Goal: Task Accomplishment & Management: Use online tool/utility

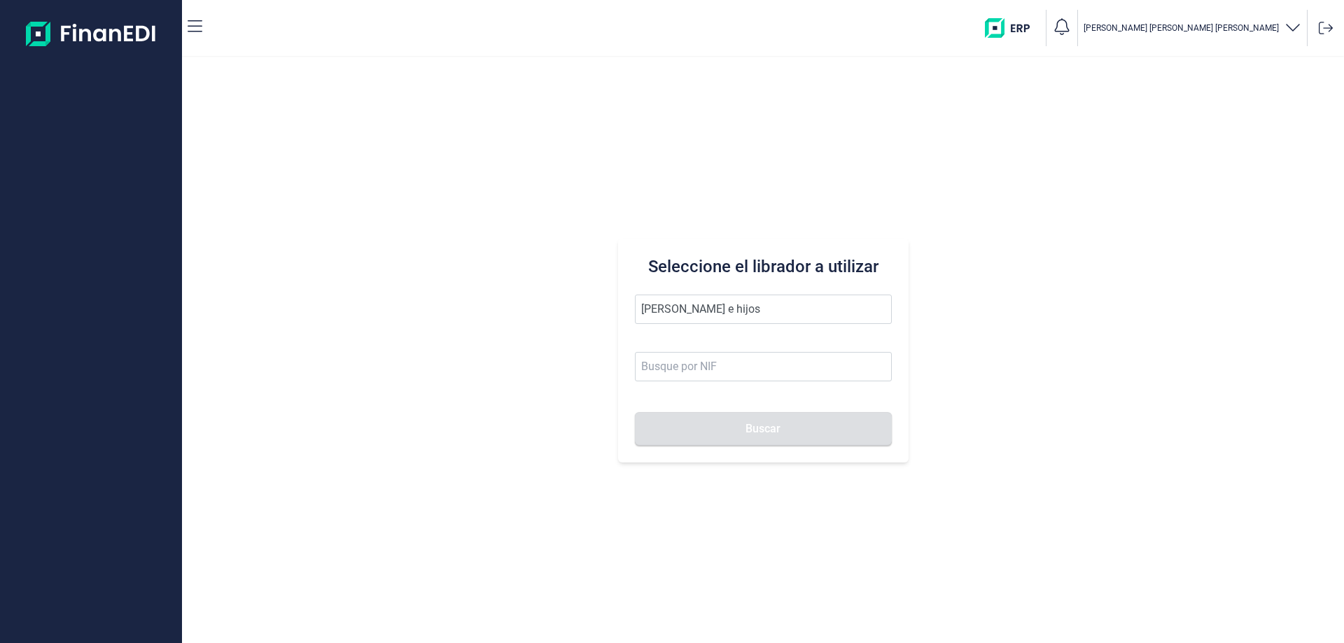
click at [635, 412] on button "Buscar" at bounding box center [763, 429] width 257 height 34
click at [654, 340] on li "[PERSON_NAME] E HIJOS SL" at bounding box center [763, 344] width 257 height 28
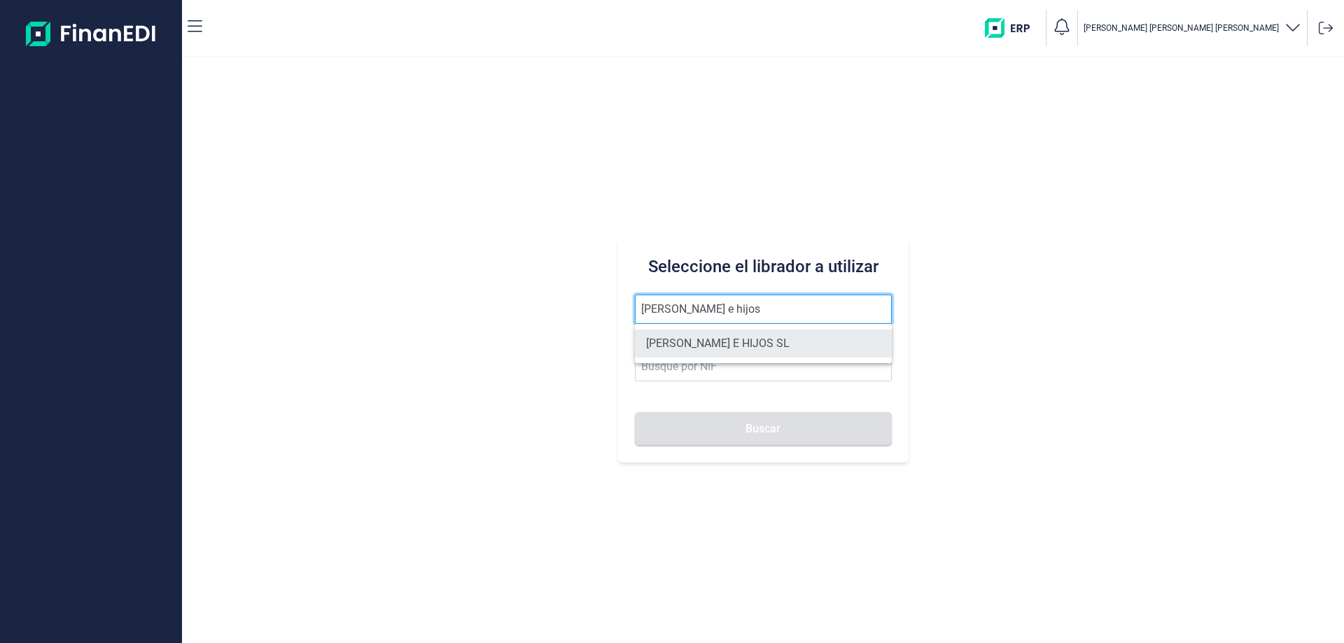
type input "[PERSON_NAME] E HIJOS SL"
type input "B35023068"
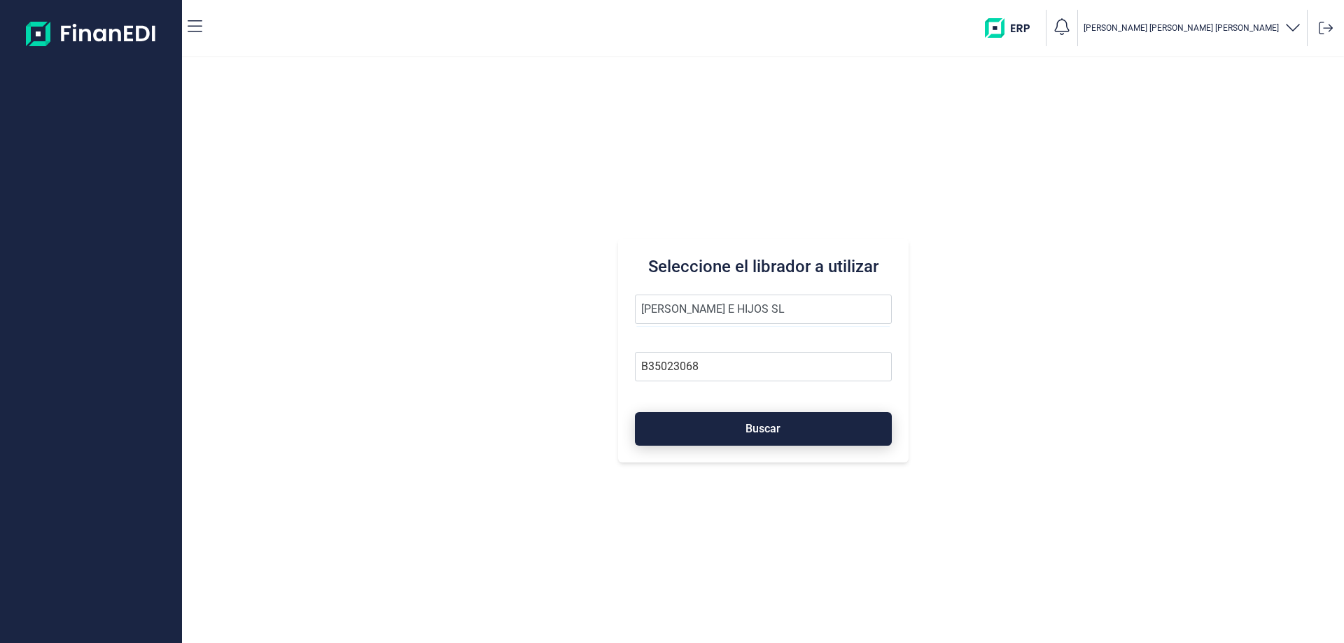
click at [721, 428] on button "Buscar" at bounding box center [763, 429] width 257 height 34
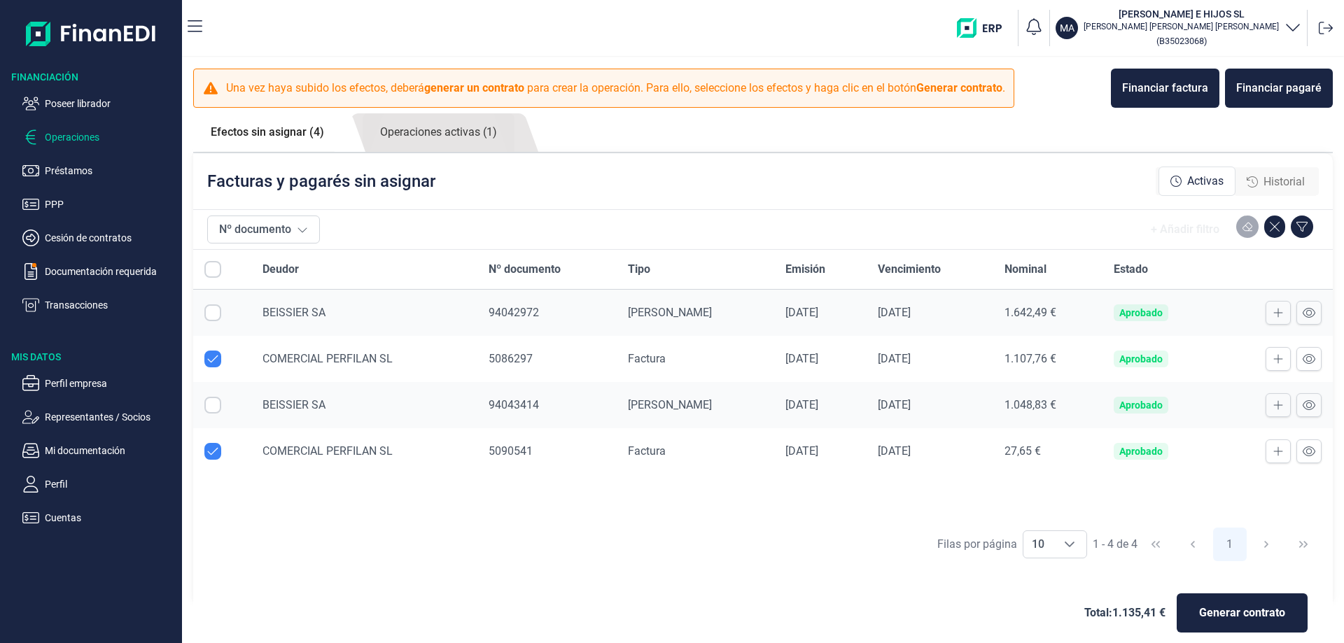
checkbox input "true"
click at [424, 143] on link "Operaciones activas (1)" at bounding box center [439, 132] width 152 height 39
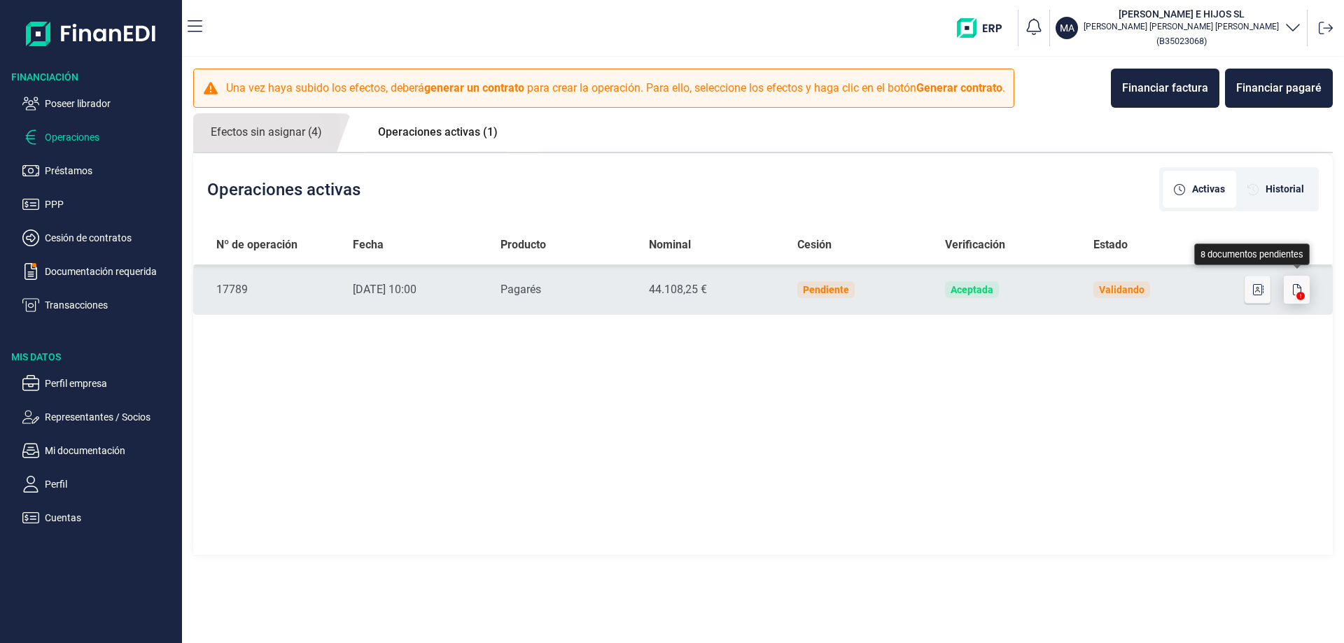
click at [1294, 290] on icon "button" at bounding box center [1297, 289] width 8 height 11
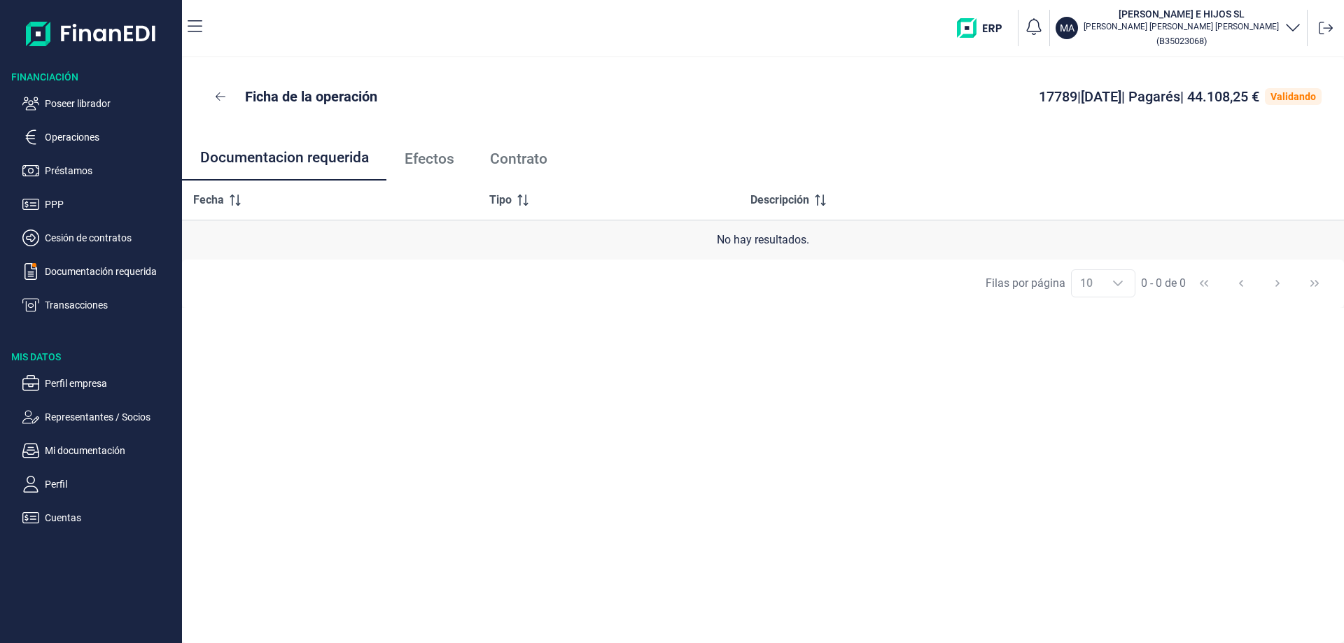
click at [431, 164] on span "Efectos" at bounding box center [430, 159] width 50 height 15
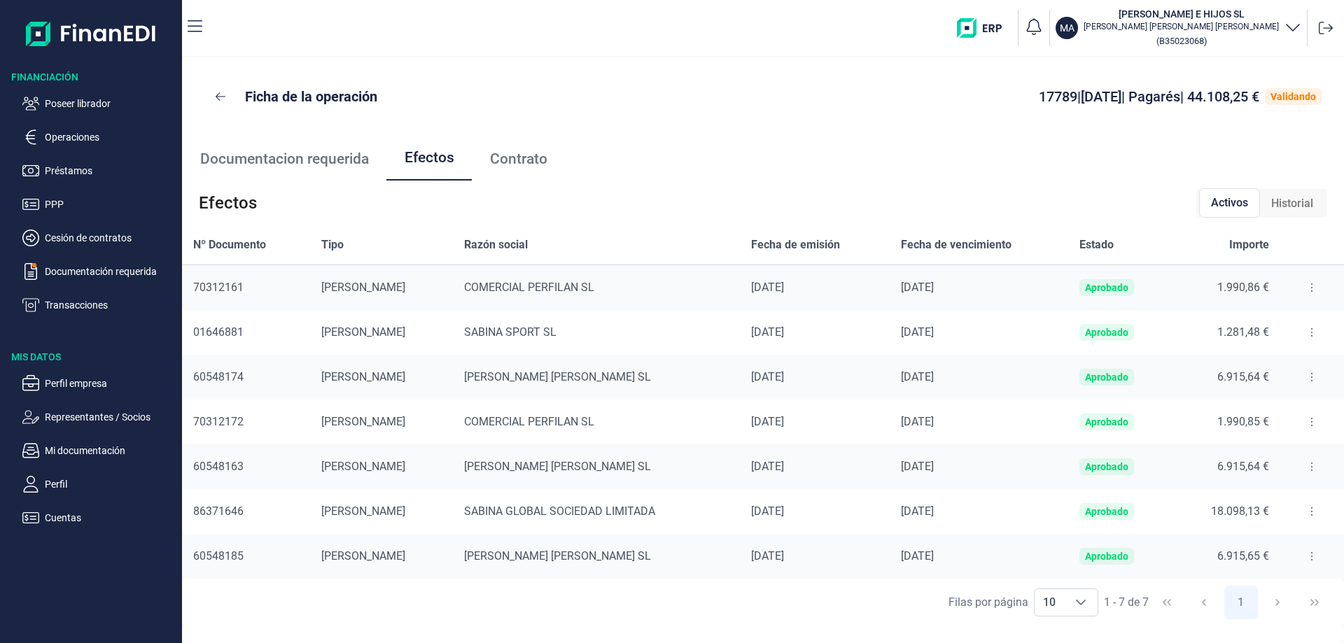
click at [1309, 337] on button at bounding box center [1311, 332] width 25 height 22
click at [976, 328] on div "[DATE]" at bounding box center [979, 333] width 156 height 14
click at [464, 327] on div "SABINA SPORT SL" at bounding box center [596, 333] width 265 height 14
click at [1311, 333] on button at bounding box center [1311, 332] width 25 height 22
click at [1284, 365] on span "Detalles efecto" at bounding box center [1264, 368] width 64 height 14
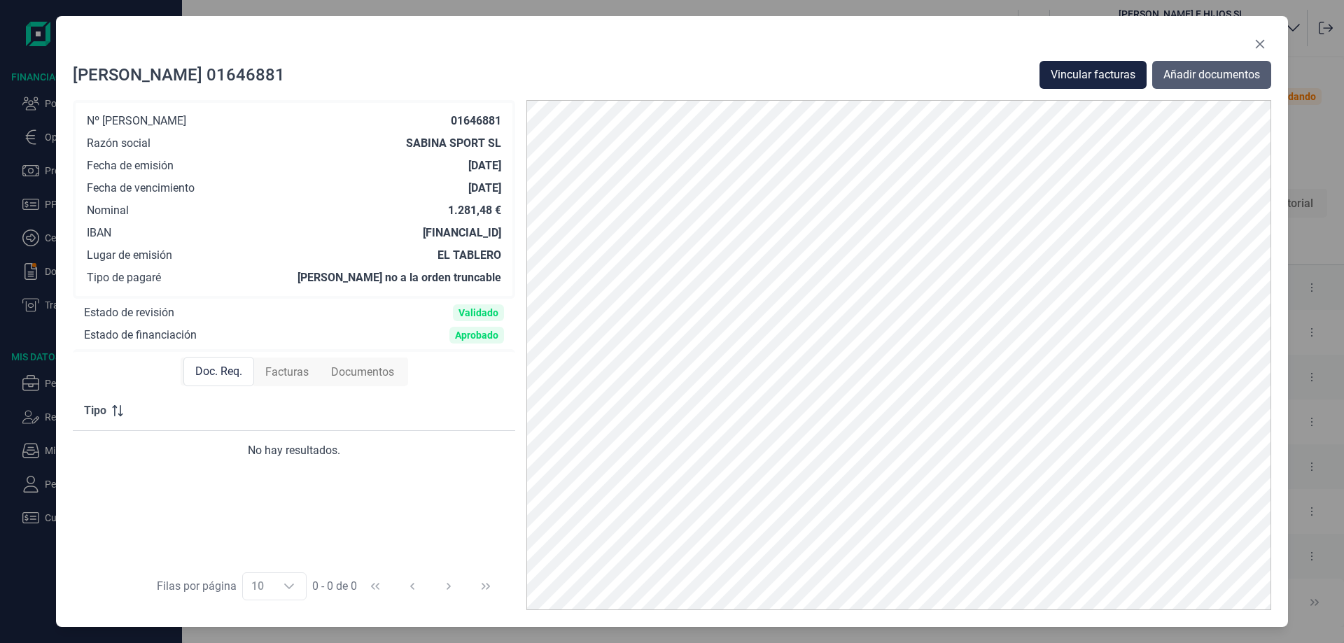
click at [1187, 70] on span "Añadir documentos" at bounding box center [1212, 75] width 97 height 17
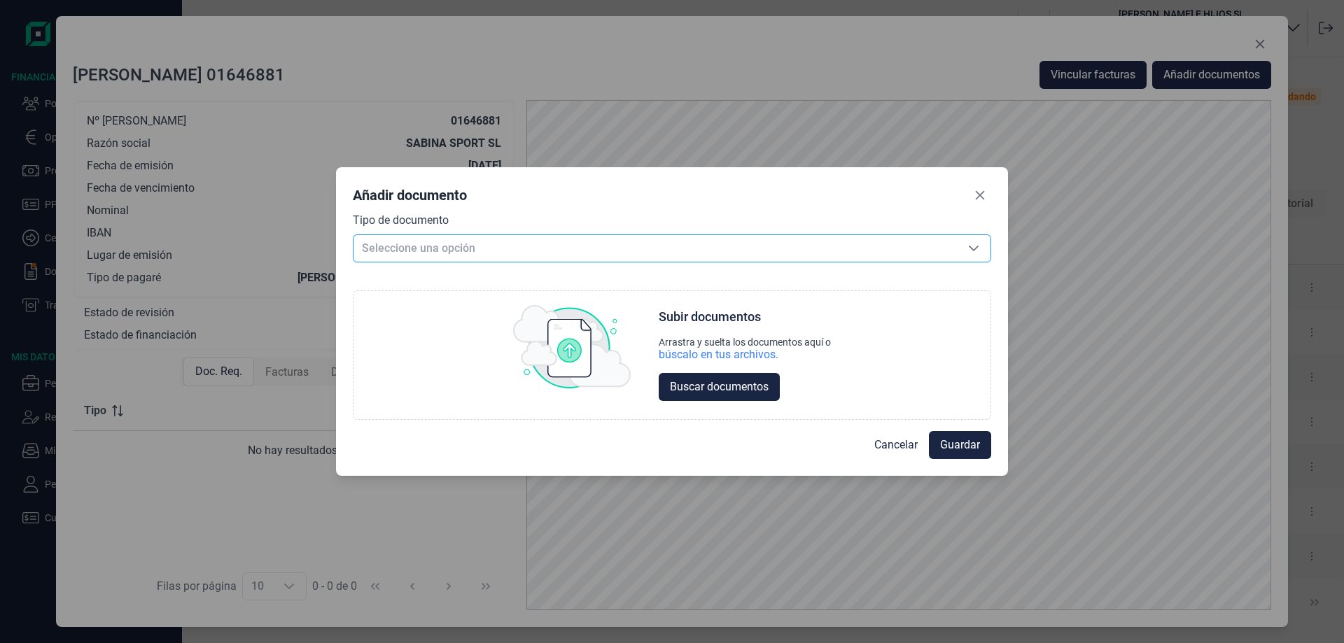
click at [620, 250] on span "Seleccione una opción" at bounding box center [655, 248] width 603 height 27
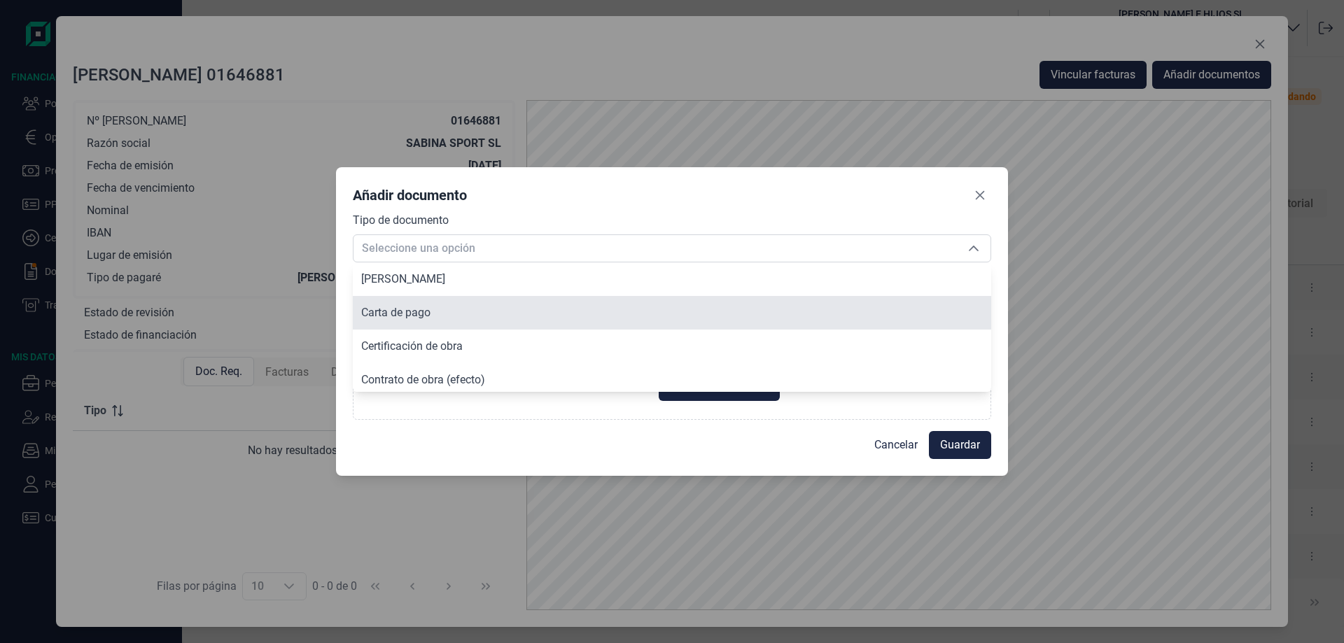
click at [470, 318] on li "Carta de pago" at bounding box center [672, 313] width 638 height 34
type input "Carta de pago"
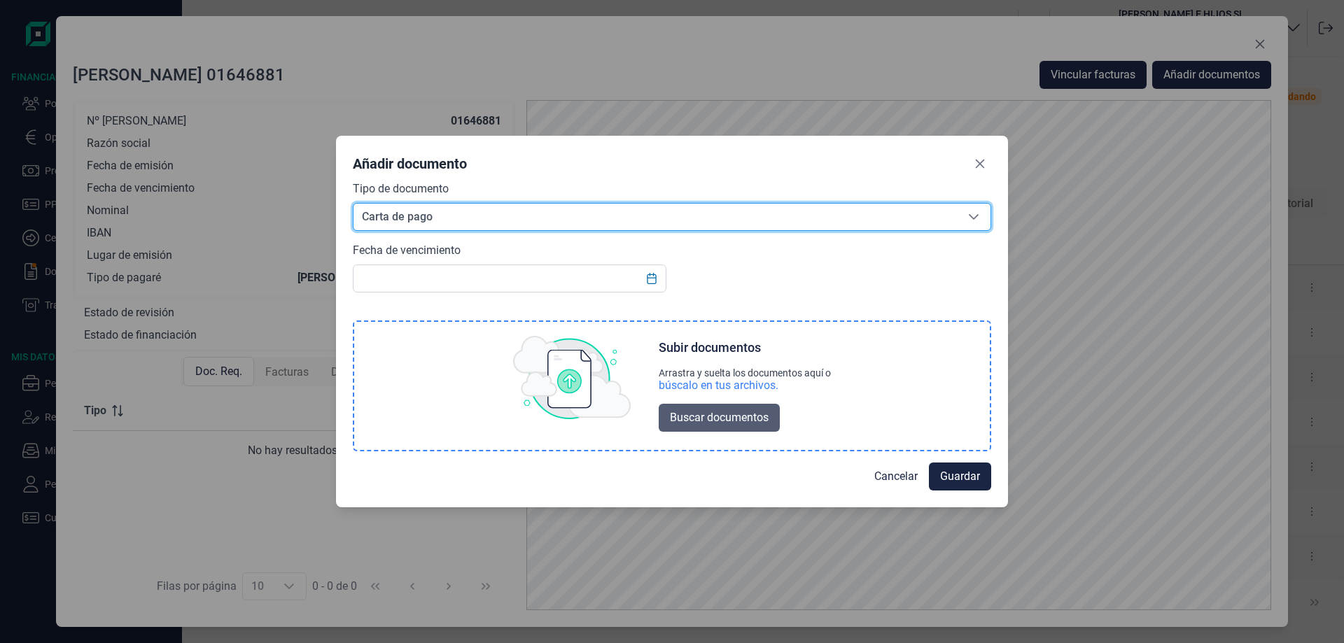
click at [701, 426] on span "Buscar documentos" at bounding box center [719, 418] width 99 height 17
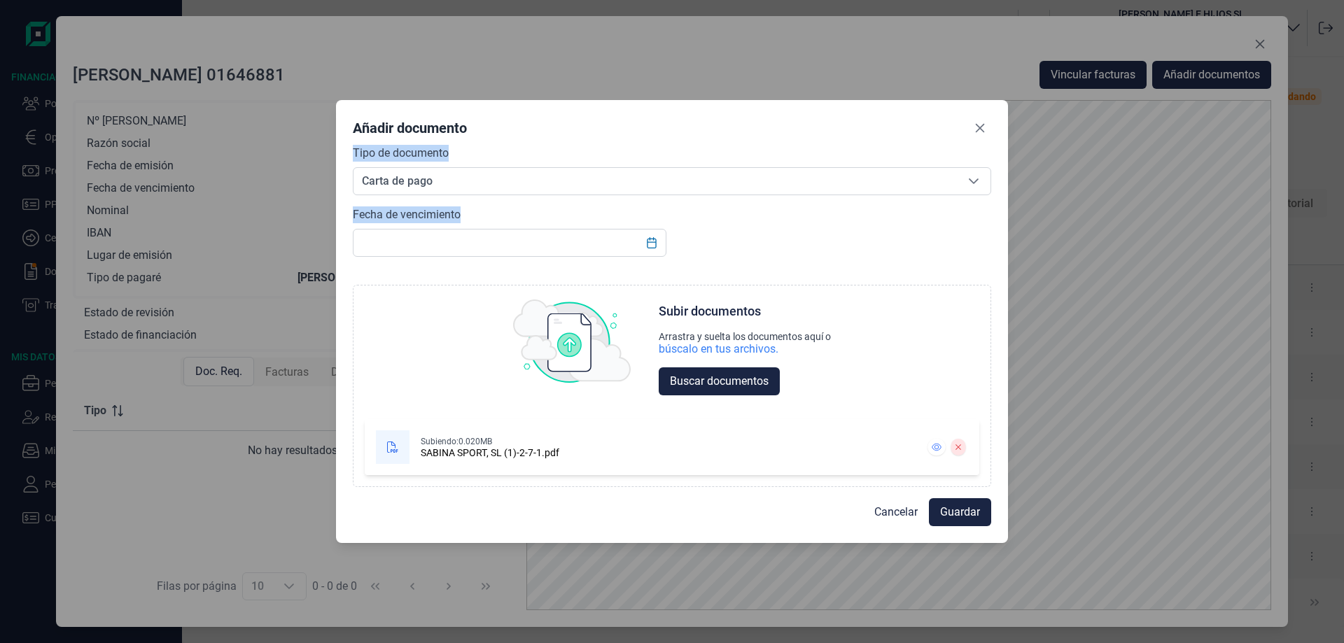
drag, startPoint x: 592, startPoint y: 113, endPoint x: 564, endPoint y: 223, distance: 114.3
click at [554, 242] on div "Añadir documento Tipo de documento Carta de pago Carta de pago Carta de pago Fe…" at bounding box center [672, 322] width 672 height 444
click at [989, 123] on button "Close" at bounding box center [980, 128] width 22 height 22
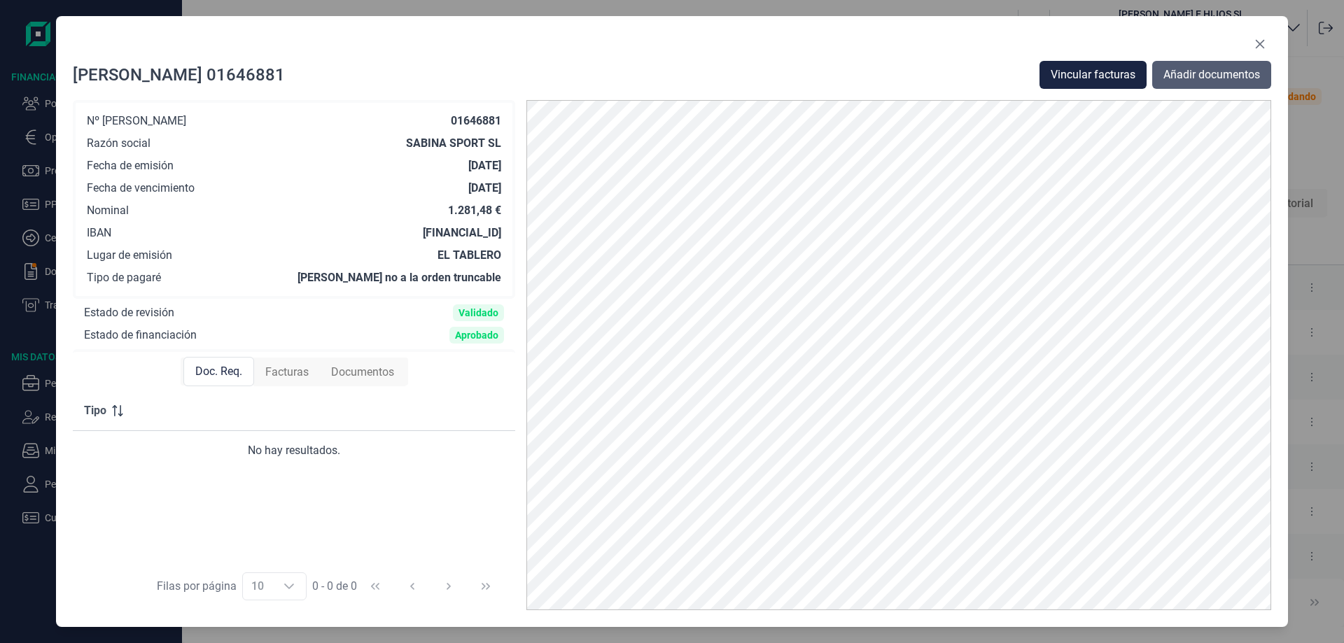
click at [1164, 81] on span "Añadir documentos" at bounding box center [1212, 75] width 97 height 17
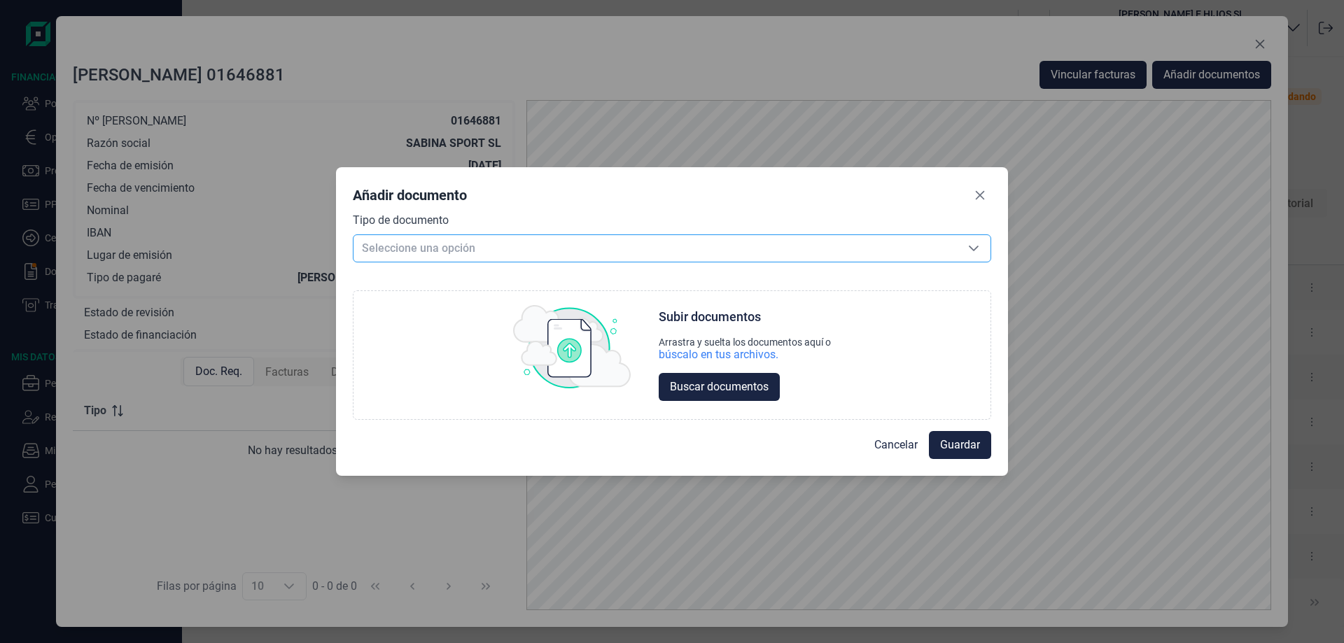
click at [511, 245] on span "Seleccione una opción" at bounding box center [655, 248] width 603 height 27
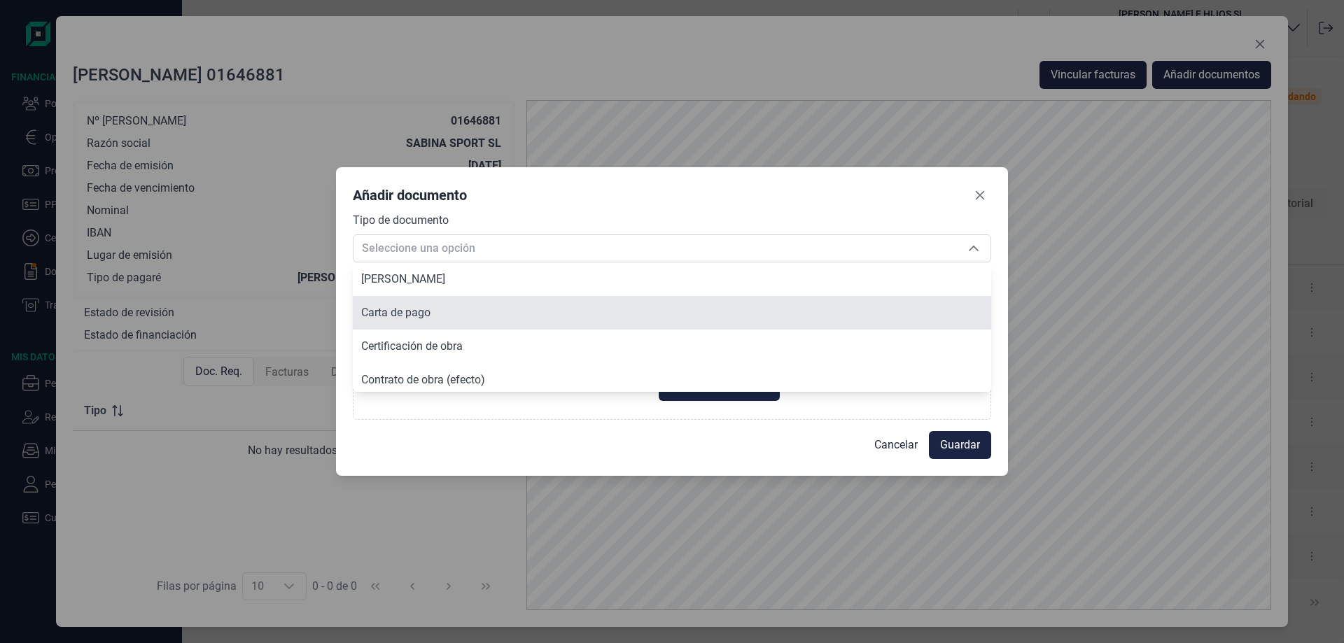
click at [445, 309] on li "Carta de pago" at bounding box center [672, 313] width 638 height 34
type input "Carta de pago"
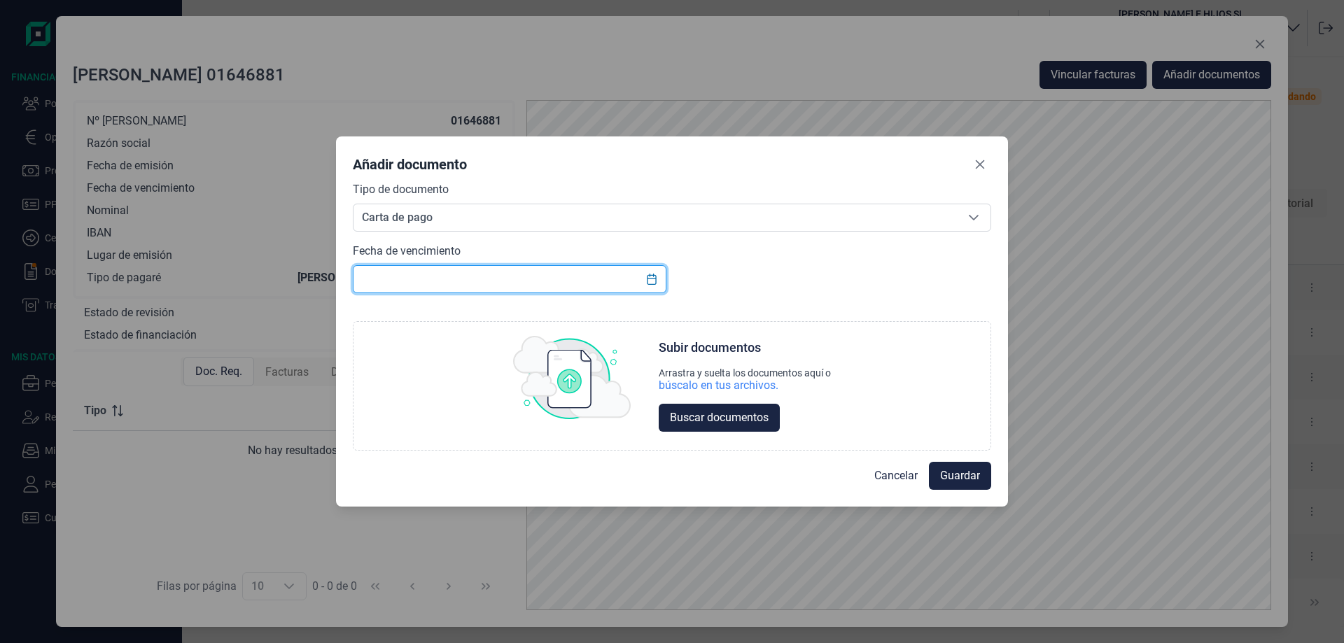
click at [453, 277] on input "text" at bounding box center [510, 279] width 314 height 28
type input "[DATE]"
click at [744, 419] on span "Buscar documentos" at bounding box center [719, 418] width 99 height 17
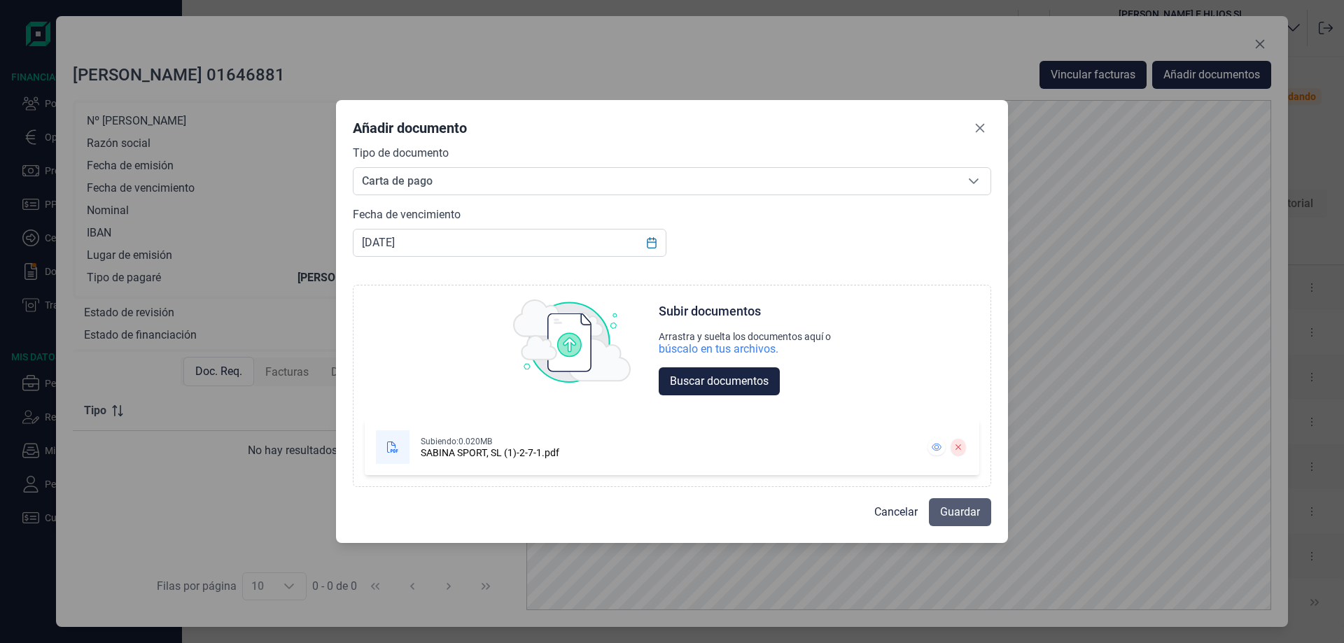
click at [960, 505] on span "Guardar" at bounding box center [960, 512] width 40 height 17
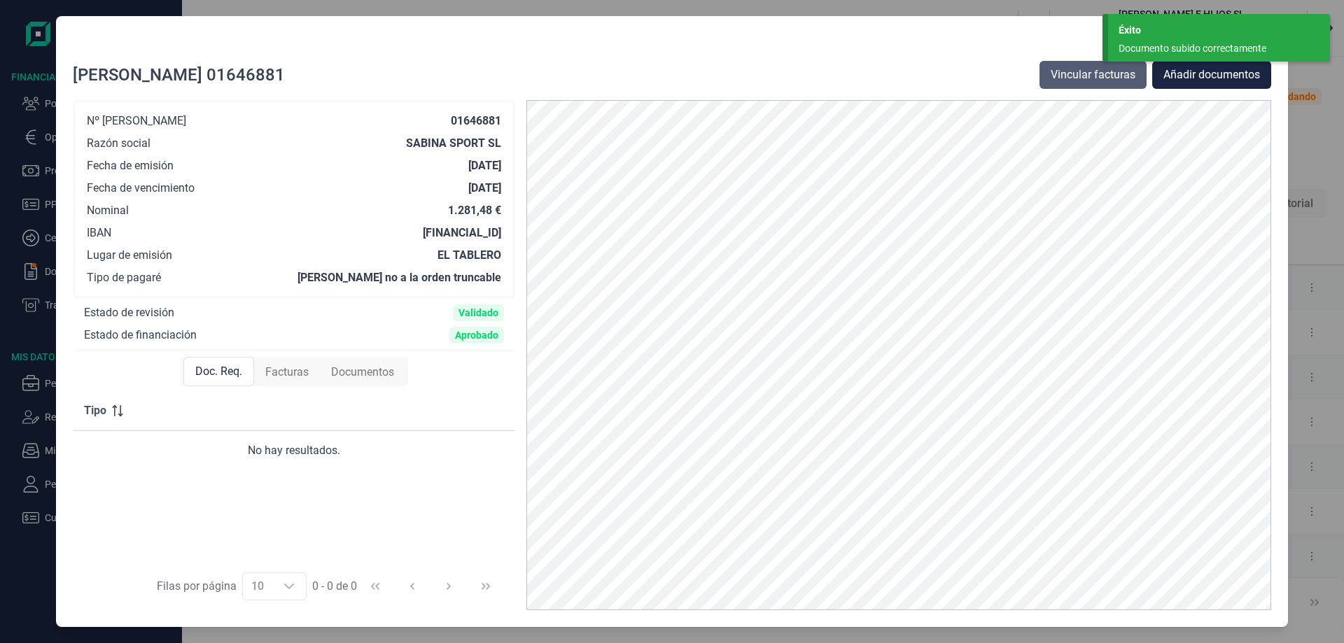
click at [1078, 74] on span "Vincular facturas" at bounding box center [1093, 75] width 85 height 17
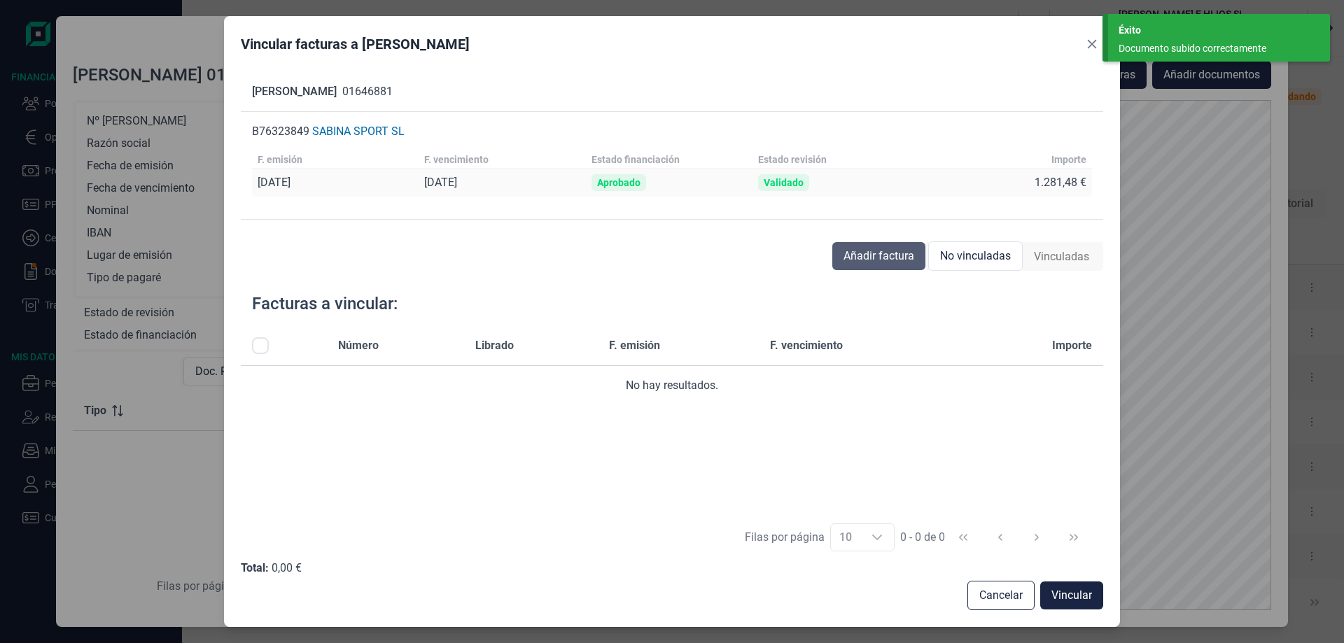
click at [883, 263] on span "Añadir factura" at bounding box center [879, 256] width 71 height 17
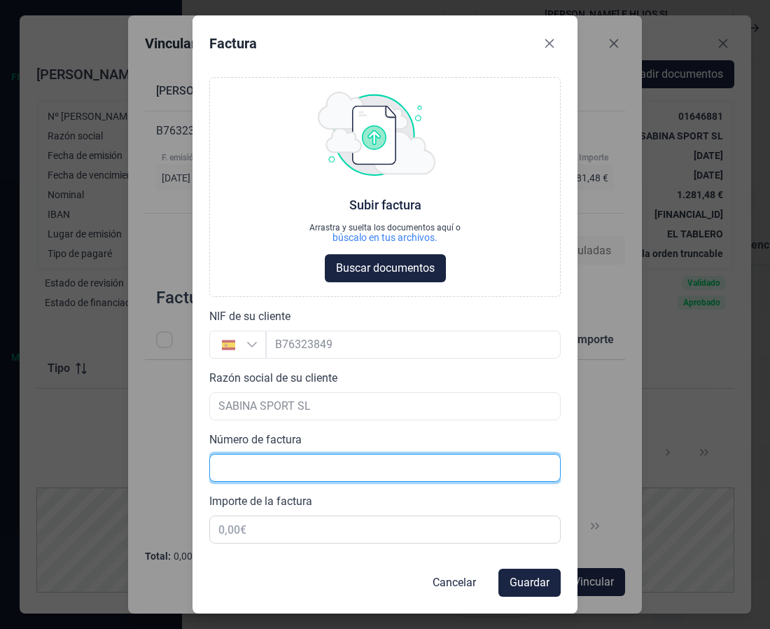
click at [286, 460] on input "text" at bounding box center [384, 468] width 351 height 28
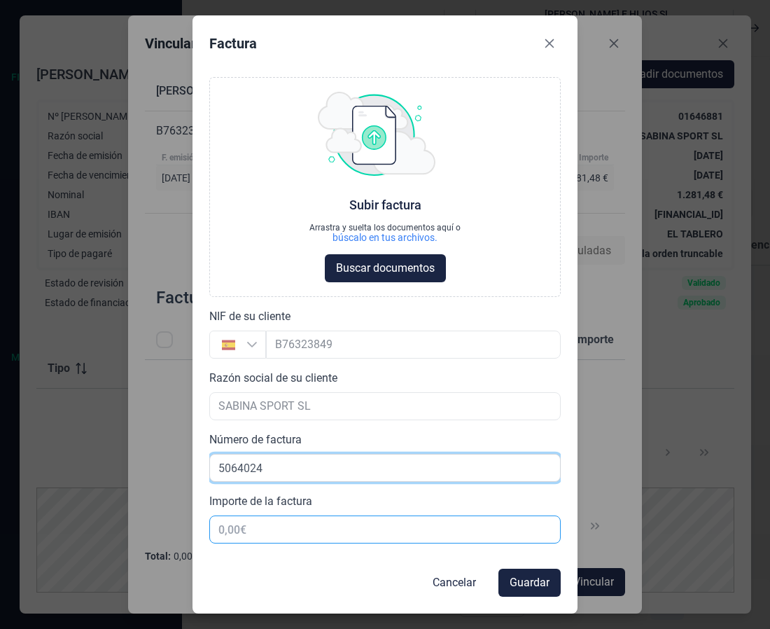
type input "5064024"
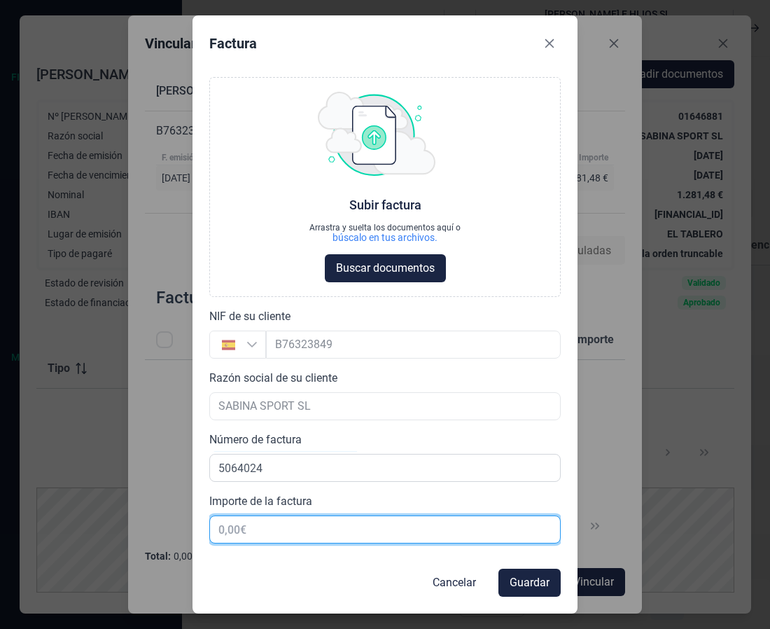
click at [330, 536] on input "text" at bounding box center [384, 529] width 351 height 28
type input "223,86 €"
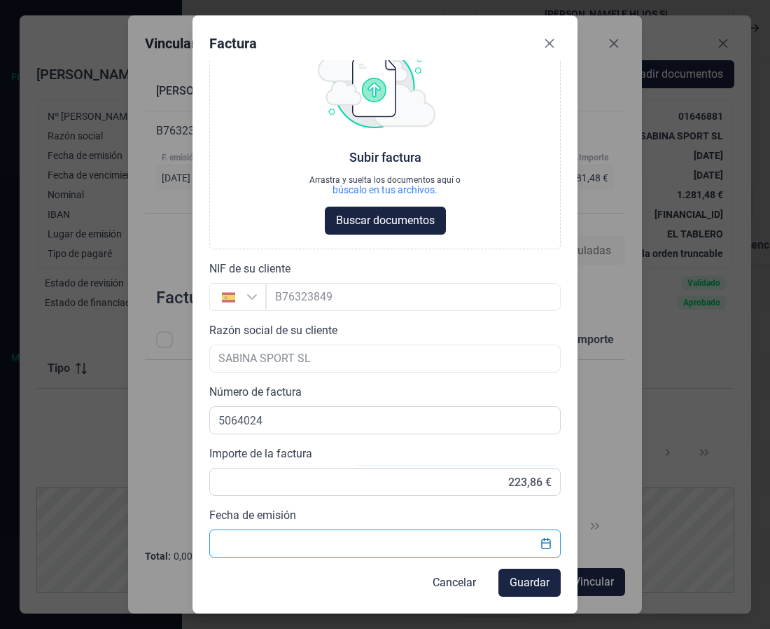
click at [393, 554] on input "text" at bounding box center [384, 543] width 351 height 28
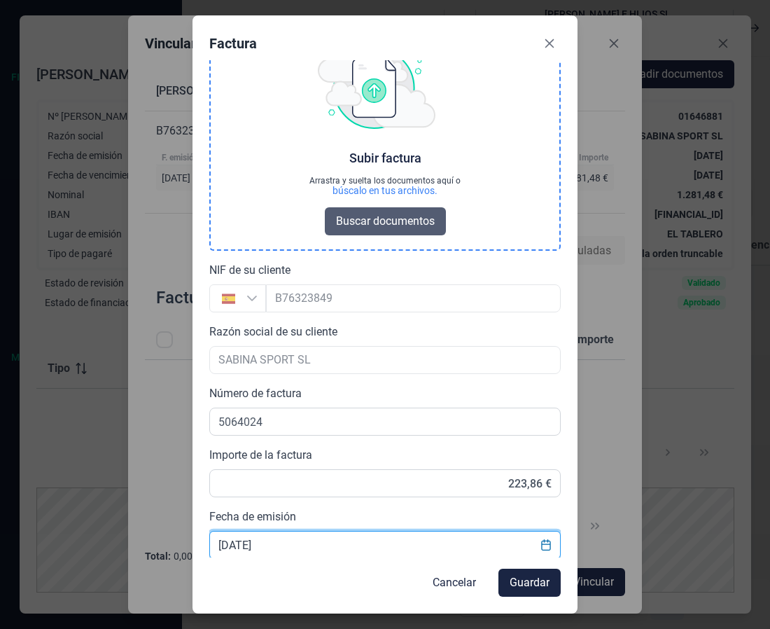
scroll to position [48, 0]
type input "[DATE]"
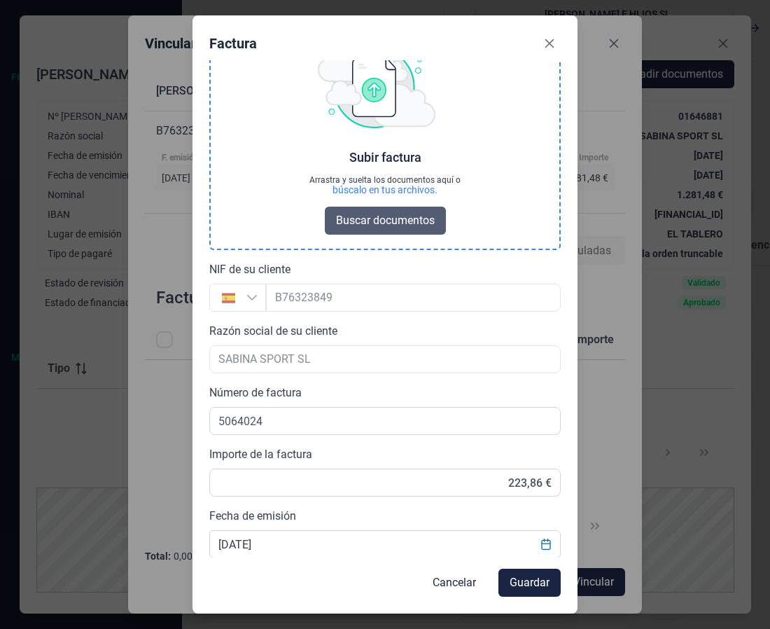
click at [389, 228] on span "Buscar documentos" at bounding box center [385, 220] width 99 height 17
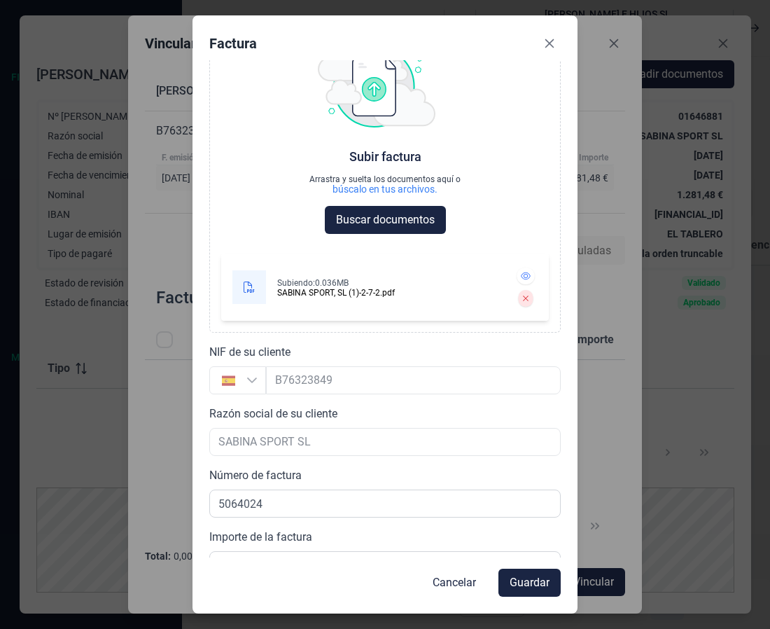
scroll to position [48, 0]
click at [524, 587] on span "Guardar" at bounding box center [530, 582] width 40 height 17
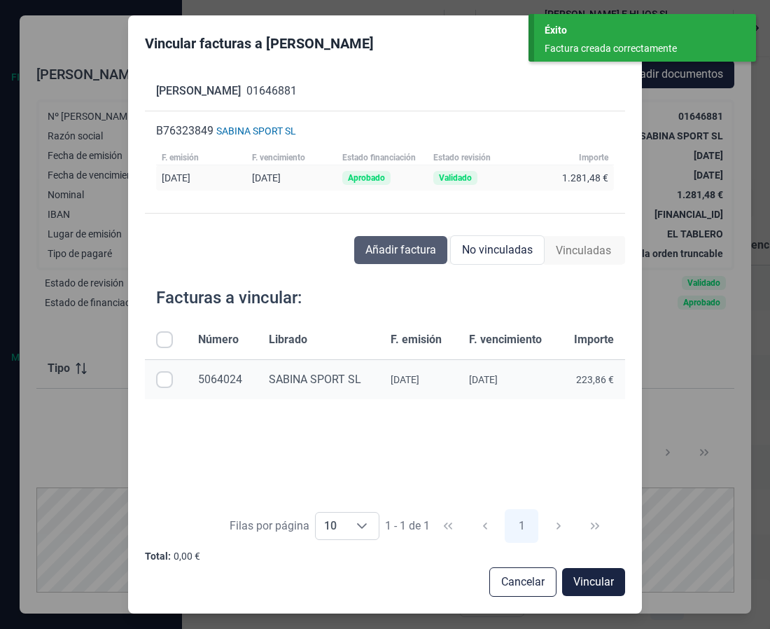
click at [413, 251] on span "Añadir factura" at bounding box center [400, 250] width 71 height 17
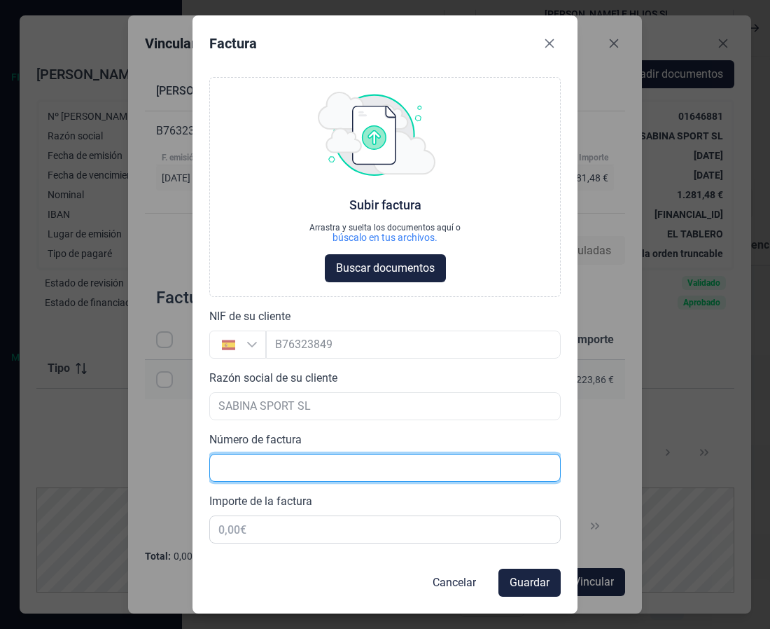
click at [261, 479] on input "text" at bounding box center [384, 468] width 351 height 28
type input "119,06"
drag, startPoint x: 290, startPoint y: 477, endPoint x: 106, endPoint y: 498, distance: 185.3
click at [106, 498] on div "Factura Choose Subir factura Arrastra y suelta los documentos aquí o búscalo en…" at bounding box center [385, 314] width 770 height 629
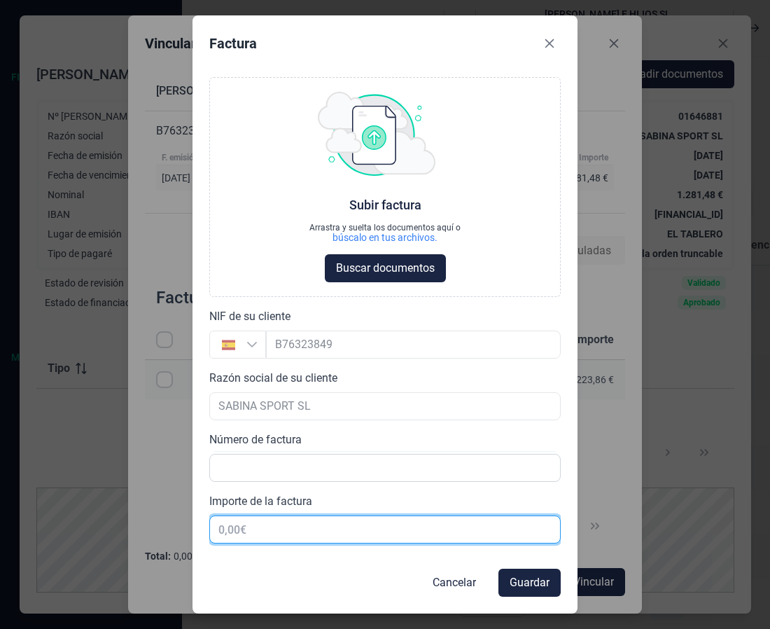
click at [270, 532] on input "text" at bounding box center [384, 529] width 351 height 28
paste input "0,00 €"
drag, startPoint x: 379, startPoint y: 536, endPoint x: 642, endPoint y: 536, distance: 263.2
click at [640, 537] on div "Factura Choose Subir factura Arrastra y suelta los documentos aquí o búscalo en…" at bounding box center [385, 314] width 770 height 629
type input "119,06 €"
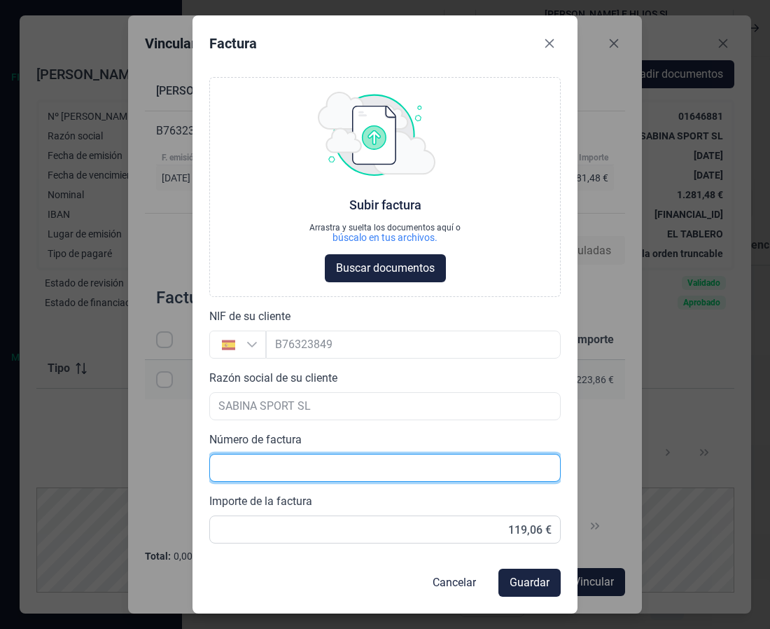
click at [344, 459] on input "text" at bounding box center [384, 468] width 351 height 28
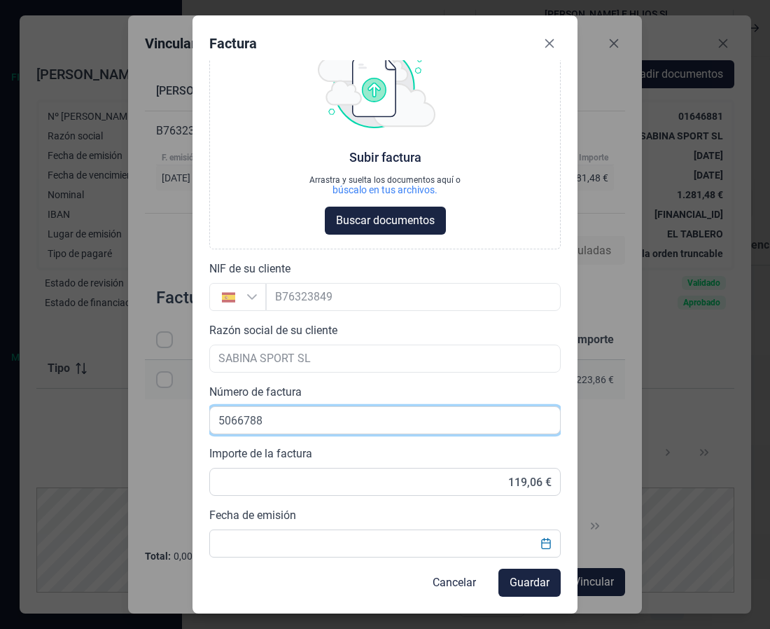
type input "5066788"
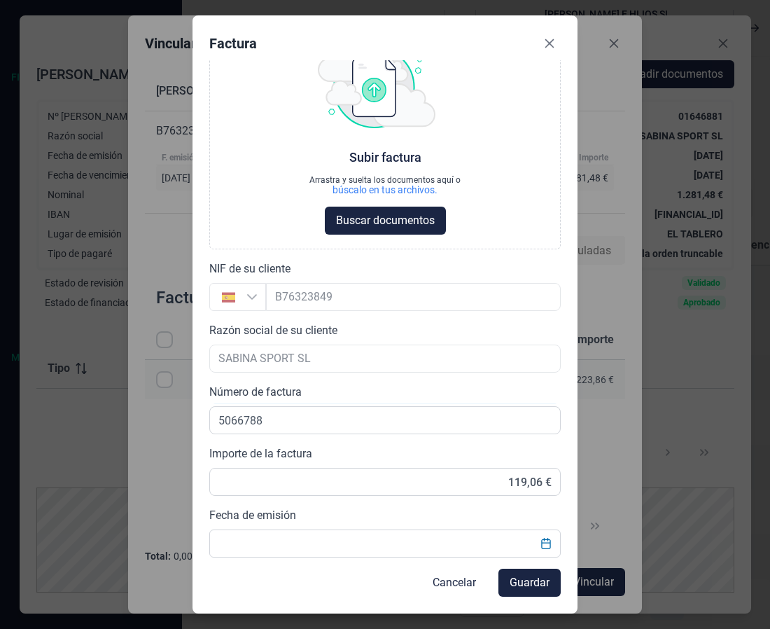
click at [307, 524] on div "Fecha de emisión" at bounding box center [384, 532] width 351 height 50
click at [300, 537] on input "text" at bounding box center [384, 543] width 351 height 28
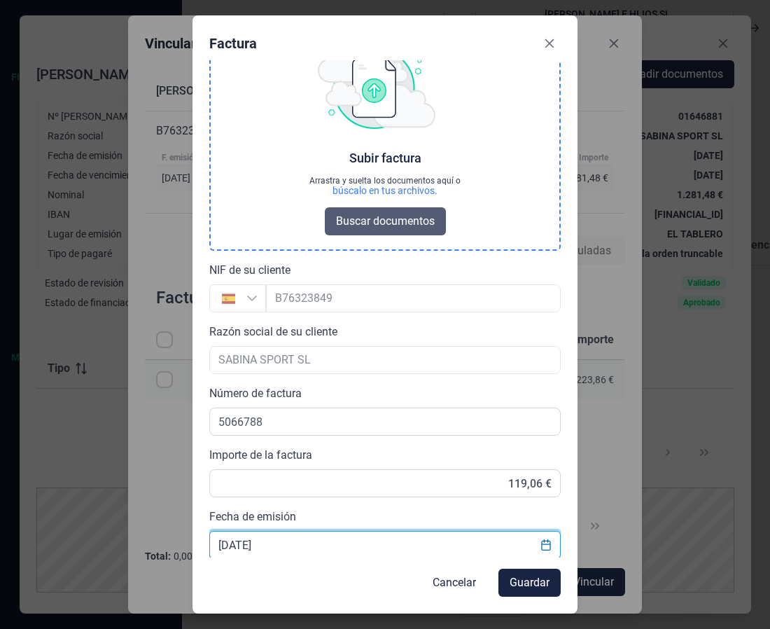
scroll to position [48, 0]
type input "[DATE]"
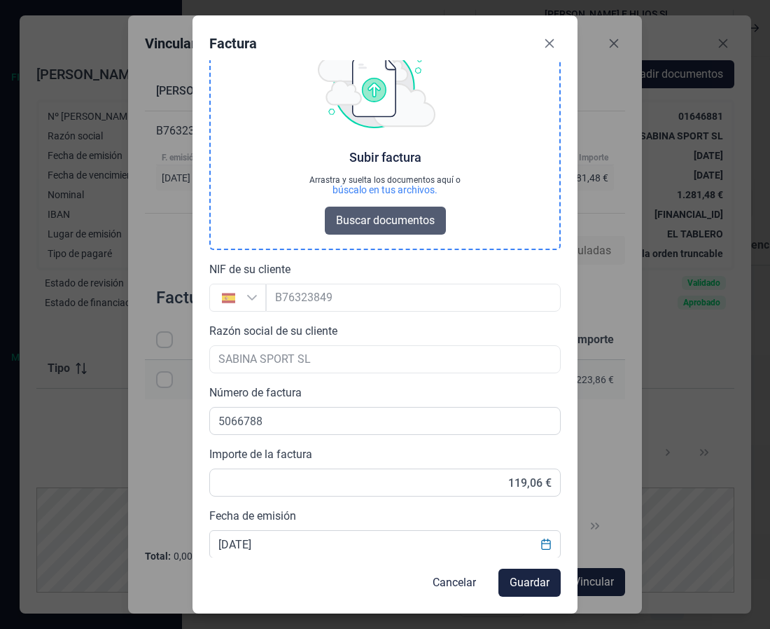
click at [375, 226] on span "Buscar documentos" at bounding box center [385, 220] width 99 height 17
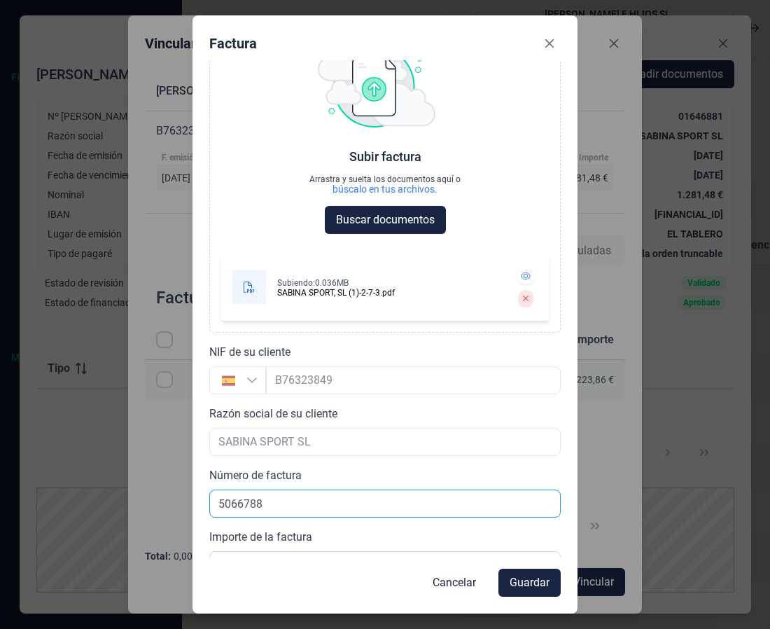
scroll to position [48, 0]
click at [533, 580] on span "Guardar" at bounding box center [530, 582] width 40 height 17
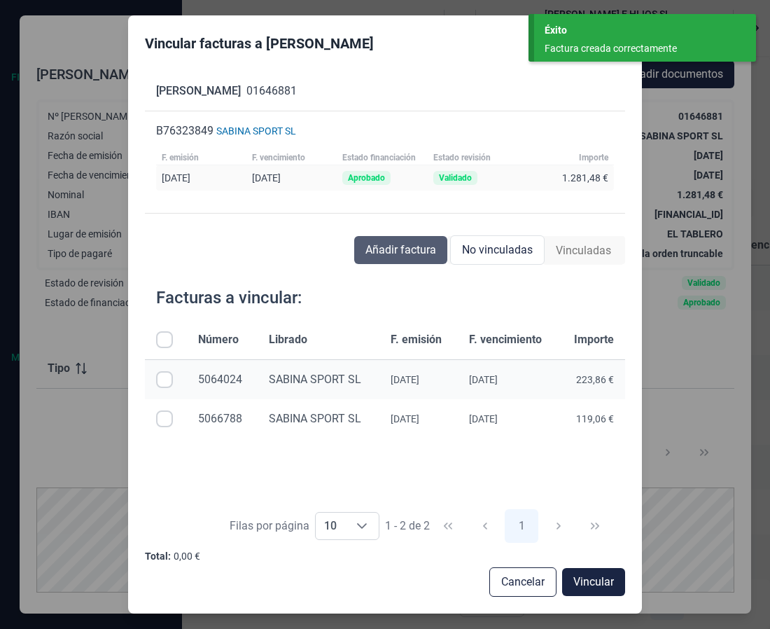
click at [397, 246] on span "Añadir factura" at bounding box center [400, 250] width 71 height 17
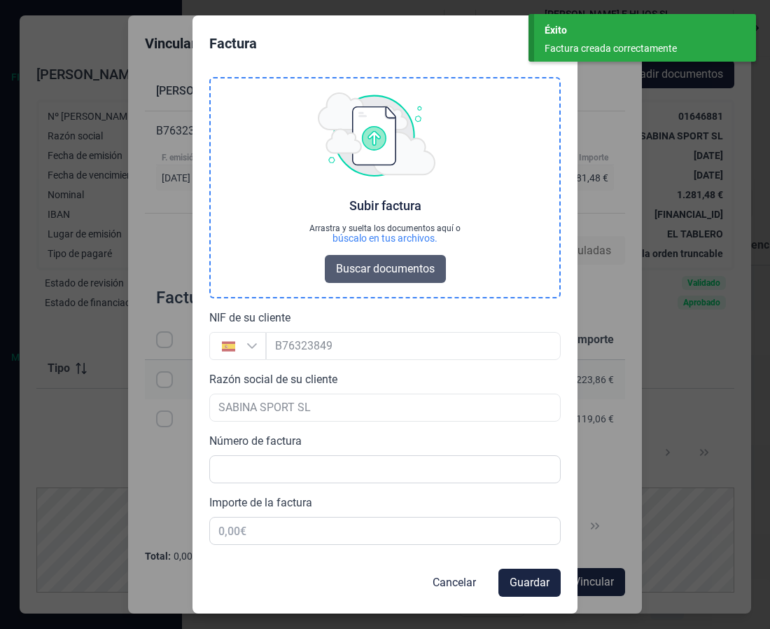
click at [374, 266] on span "Buscar documentos" at bounding box center [385, 268] width 99 height 17
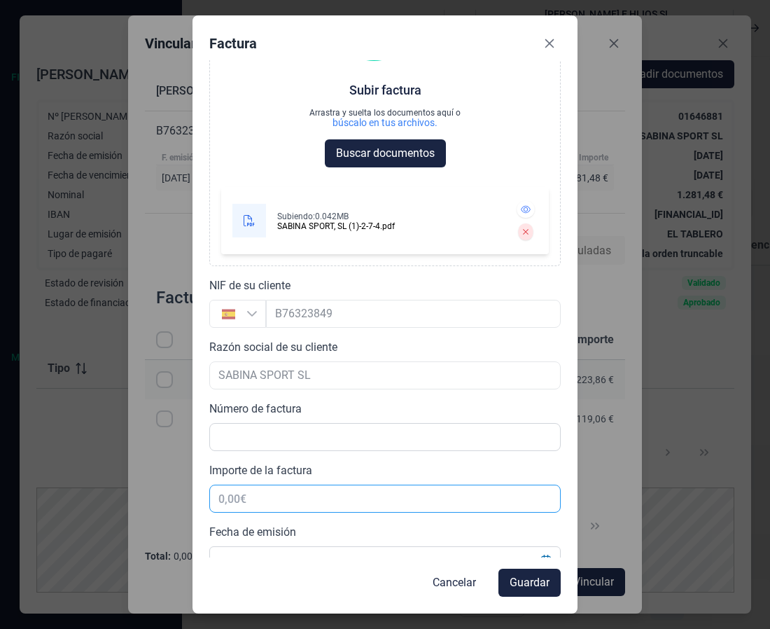
scroll to position [132, 0]
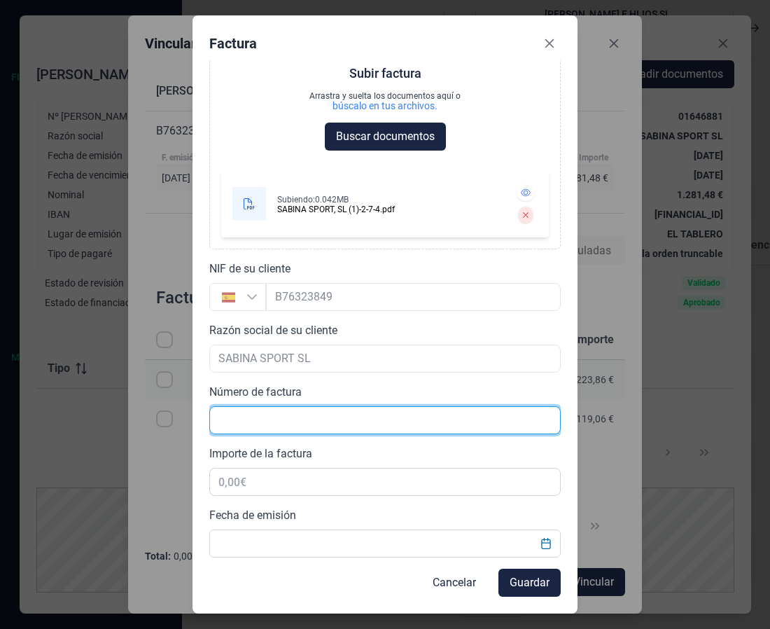
click at [273, 420] on input "text" at bounding box center [384, 420] width 351 height 28
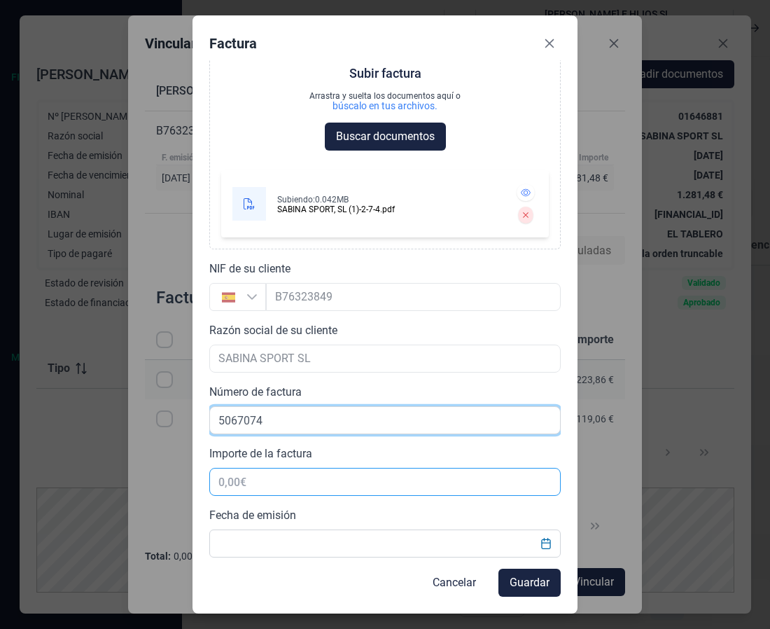
type input "5067074"
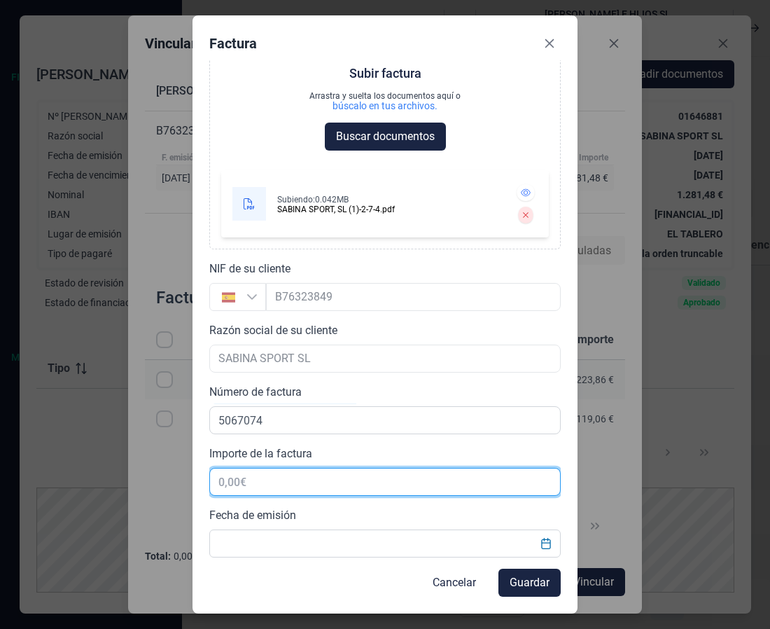
click at [266, 480] on input "text" at bounding box center [384, 482] width 351 height 28
type input "306,28 €"
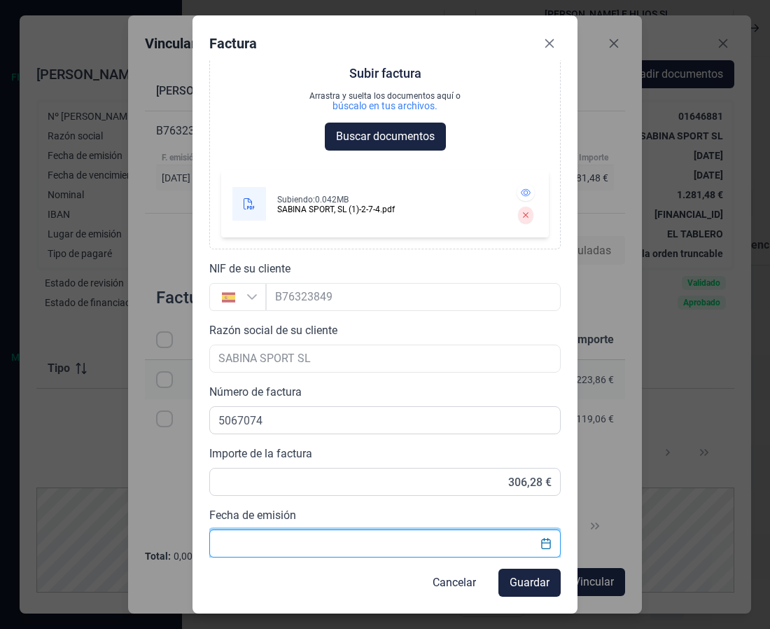
click at [281, 543] on input "text" at bounding box center [384, 543] width 351 height 28
type input "[DATE]"
click at [527, 582] on span "Guardar" at bounding box center [530, 582] width 40 height 17
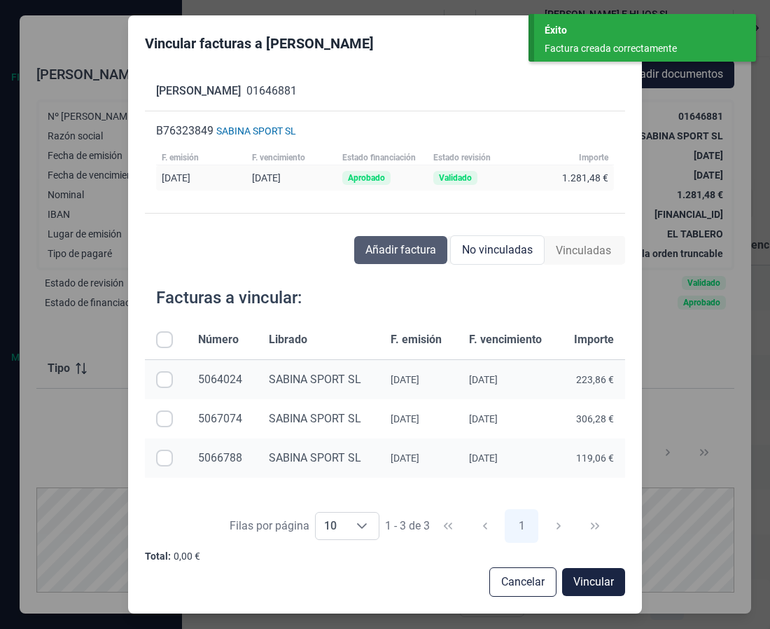
click at [421, 253] on span "Añadir factura" at bounding box center [400, 250] width 71 height 17
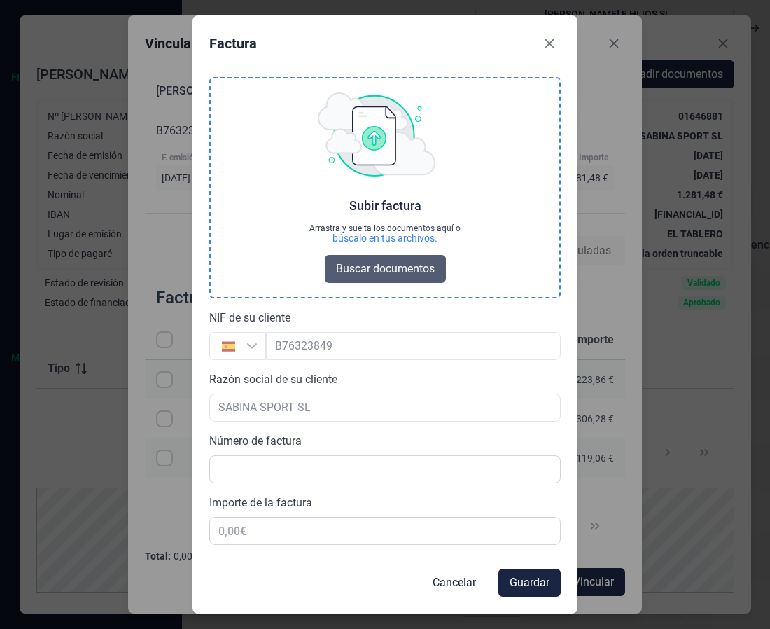
click at [397, 269] on span "Buscar documentos" at bounding box center [385, 268] width 99 height 17
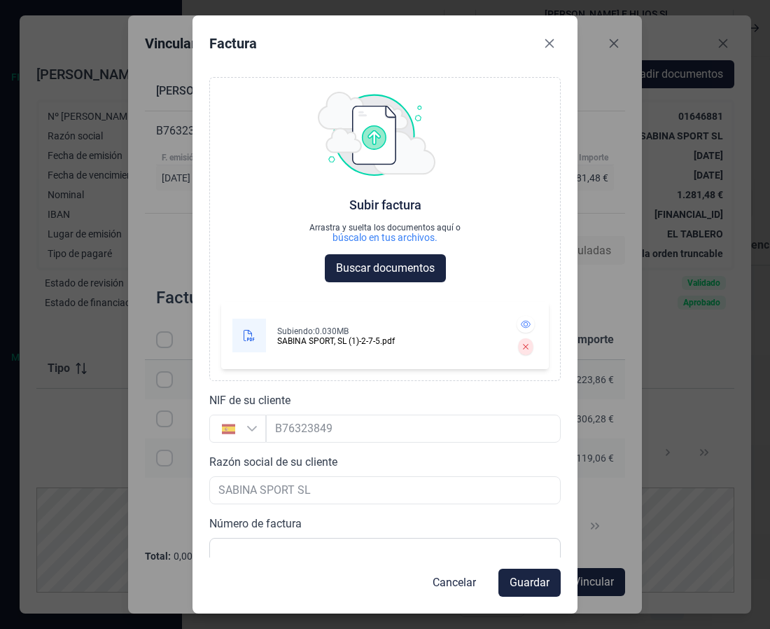
click at [275, 491] on div at bounding box center [384, 490] width 351 height 28
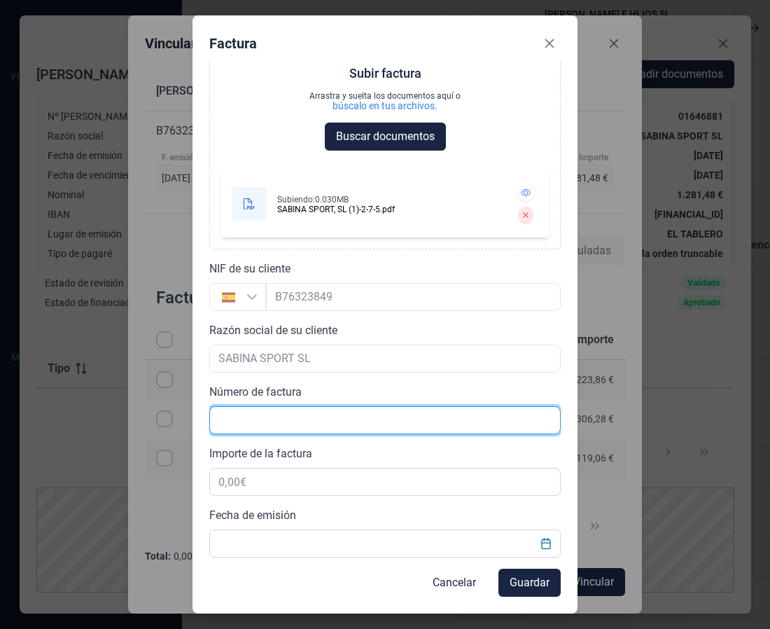
click at [287, 424] on input "text" at bounding box center [384, 420] width 351 height 28
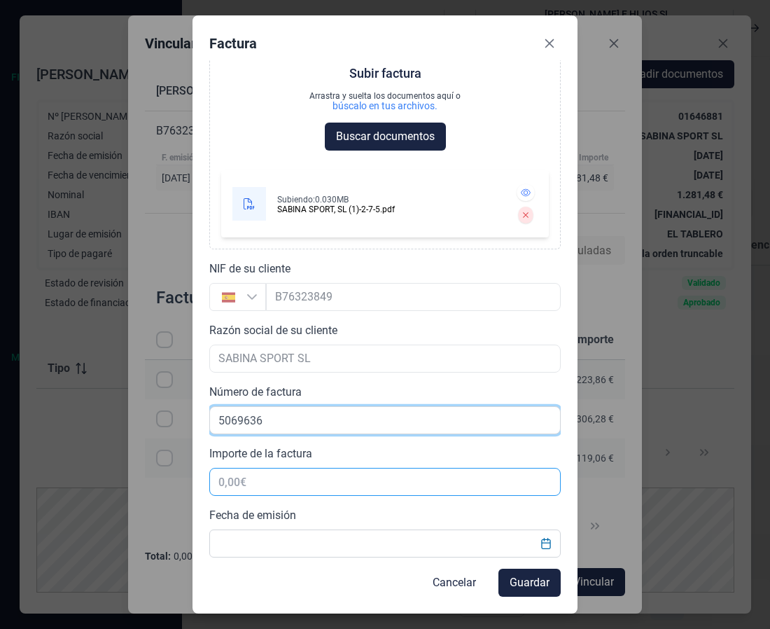
type input "5069636"
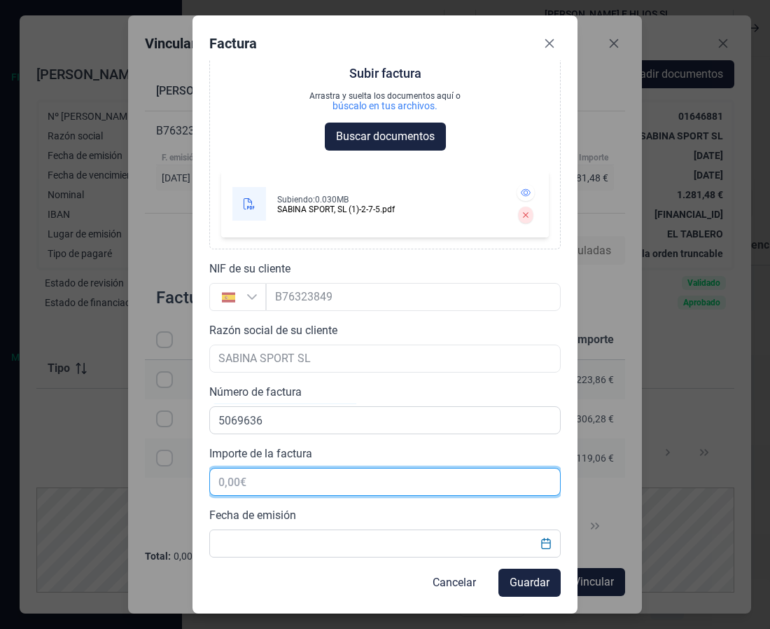
click at [270, 482] on input "text" at bounding box center [384, 482] width 351 height 28
type input "443,61 €"
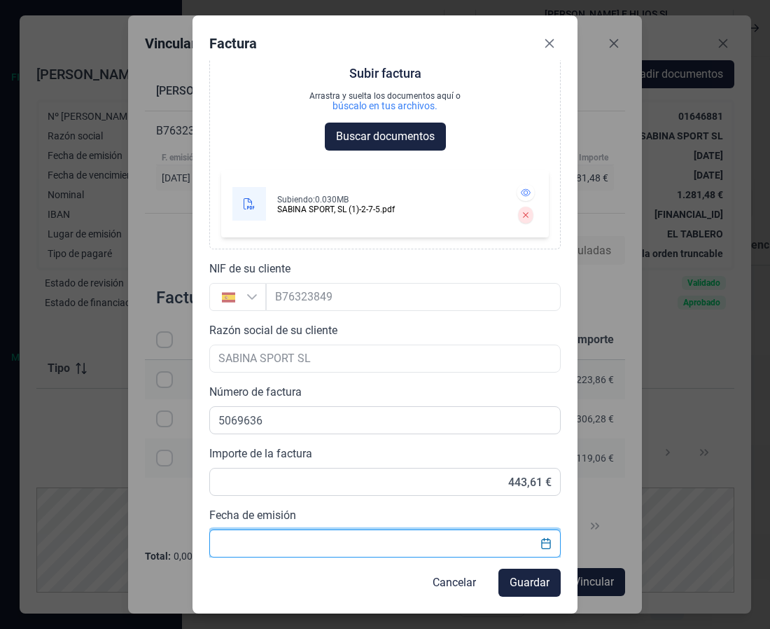
click at [287, 538] on input "text" at bounding box center [384, 543] width 351 height 28
type input "[DATE]"
click at [536, 580] on span "Guardar" at bounding box center [530, 582] width 40 height 17
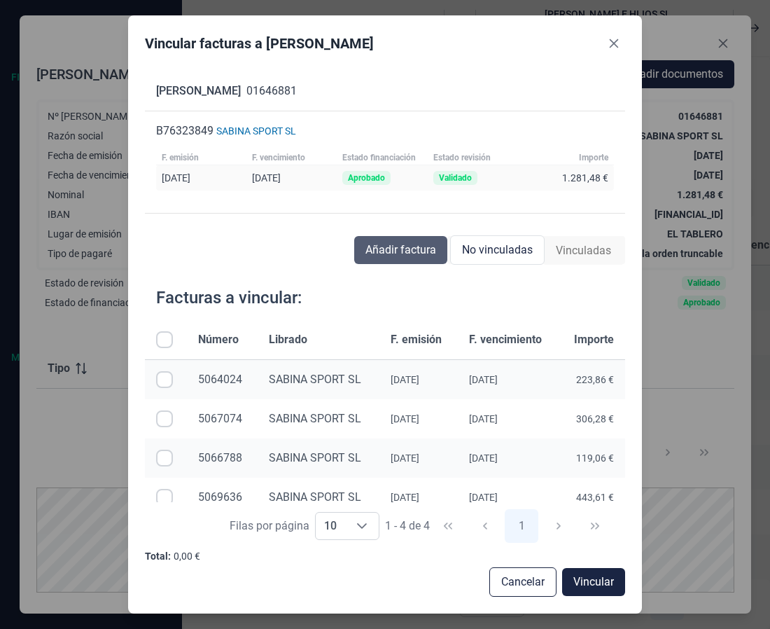
click at [406, 261] on button "Añadir factura" at bounding box center [400, 250] width 93 height 28
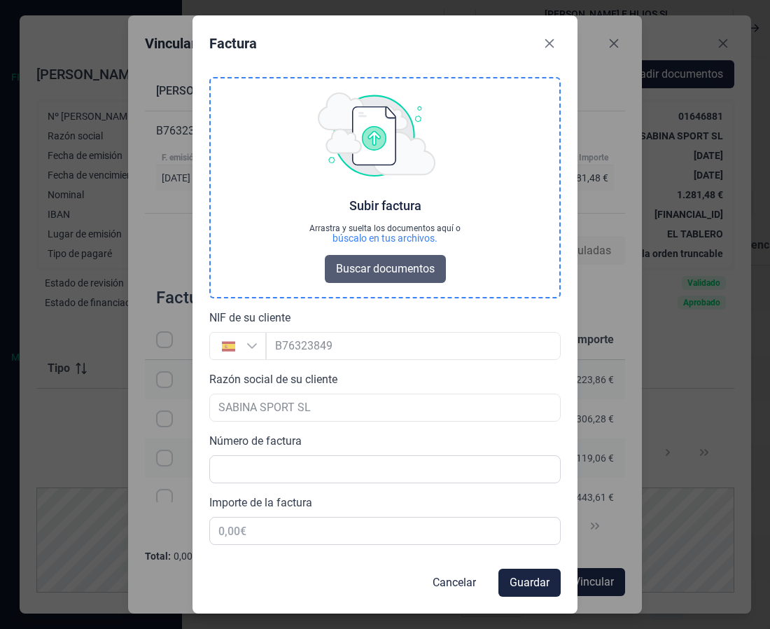
click at [363, 274] on span "Buscar documentos" at bounding box center [385, 268] width 99 height 17
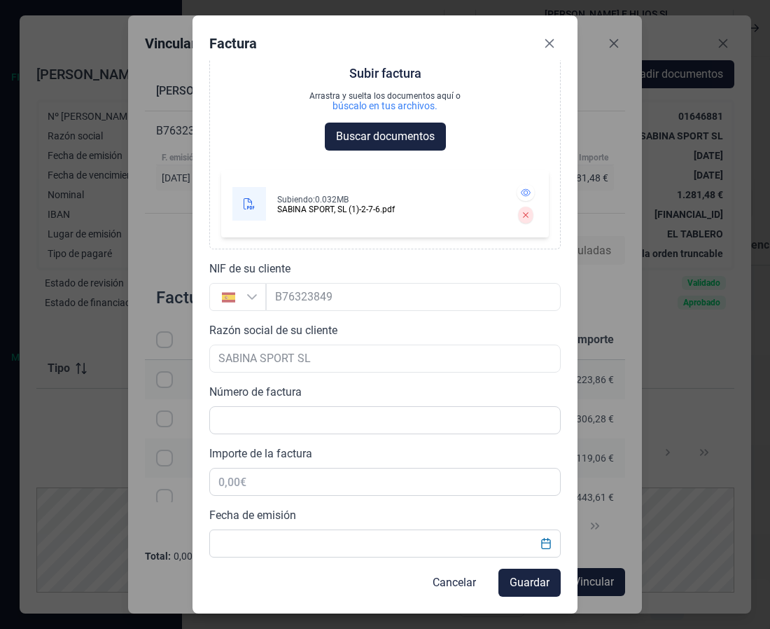
click at [287, 359] on div at bounding box center [384, 358] width 351 height 28
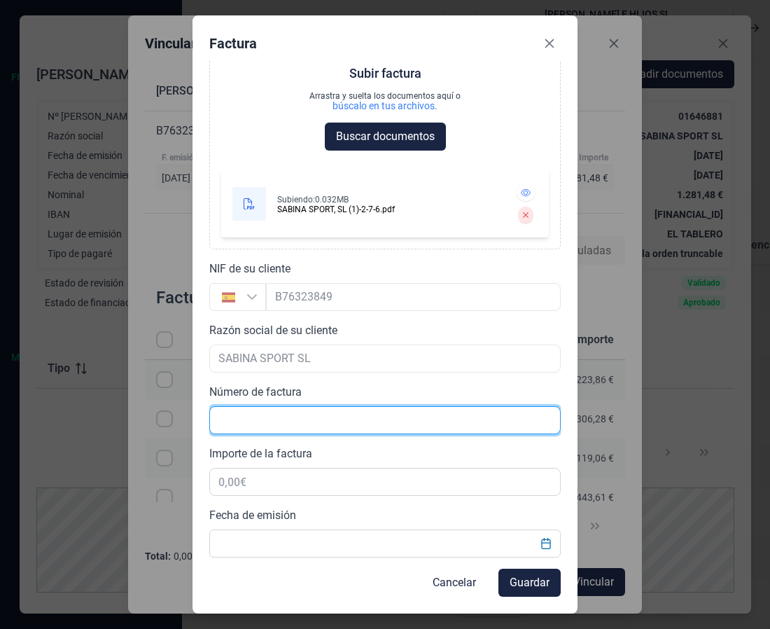
click at [270, 424] on input "text" at bounding box center [384, 420] width 351 height 28
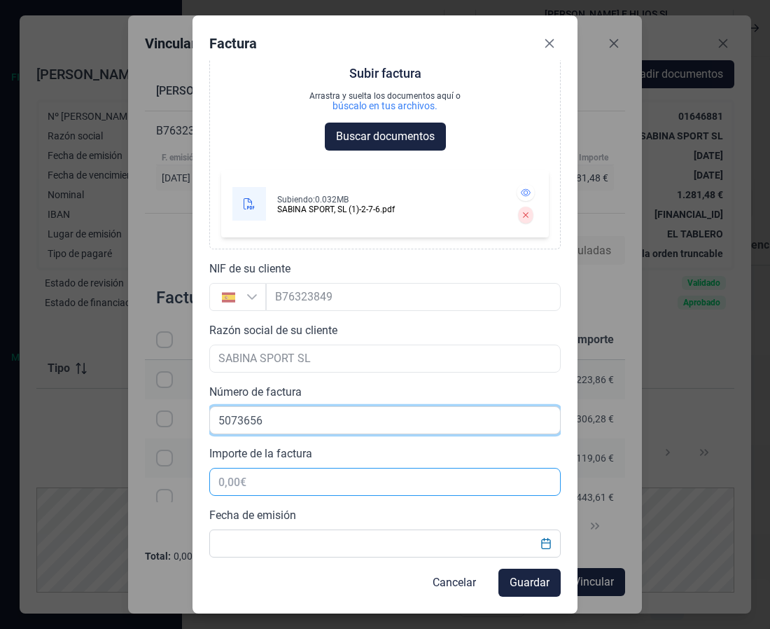
type input "5073656"
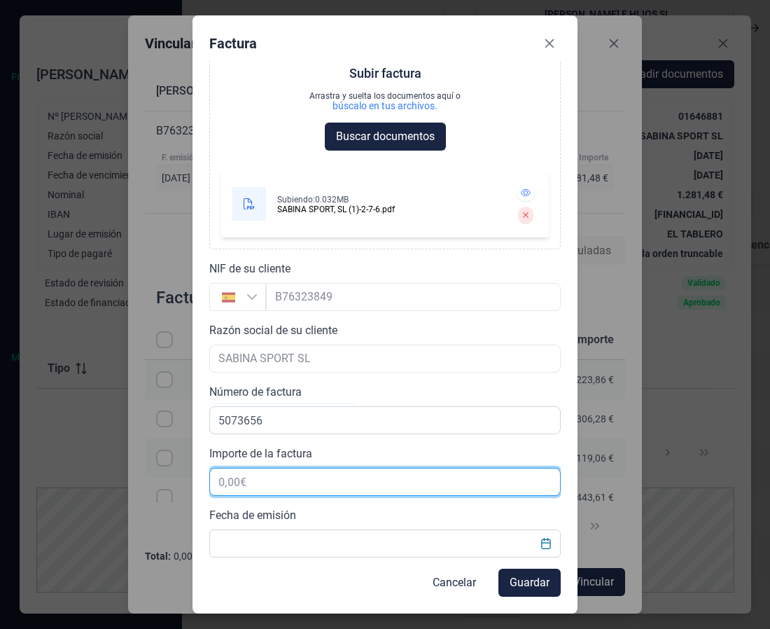
click at [279, 476] on input "text" at bounding box center [384, 482] width 351 height 28
type input "188,56 €"
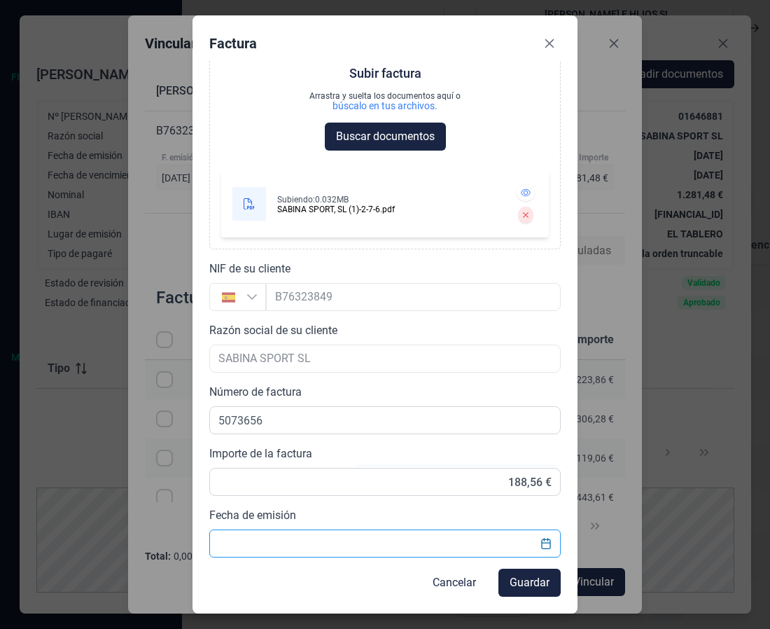
click at [277, 536] on input "text" at bounding box center [384, 543] width 351 height 28
type input "[DATE]"
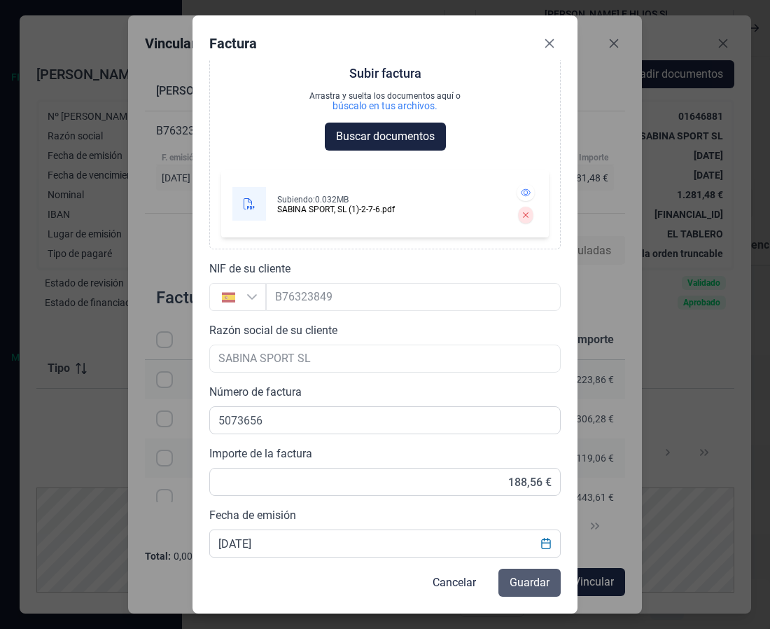
click at [547, 582] on span "Guardar" at bounding box center [530, 582] width 40 height 17
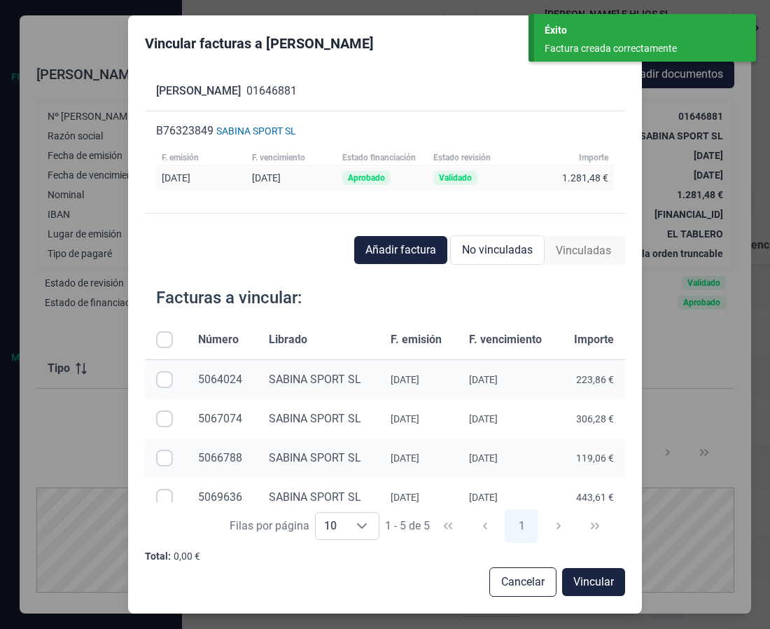
click at [162, 334] on input "All items unselected" at bounding box center [164, 339] width 17 height 17
checkbox input "true"
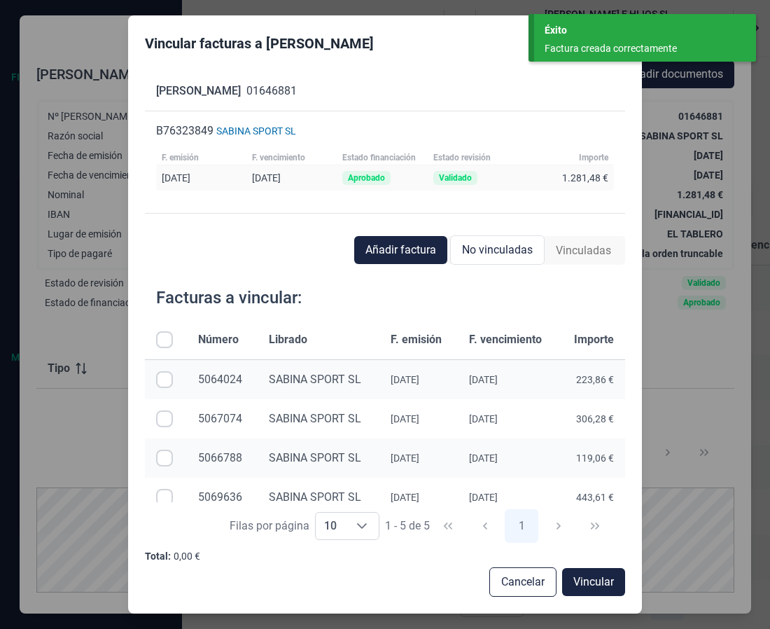
checkbox input "true"
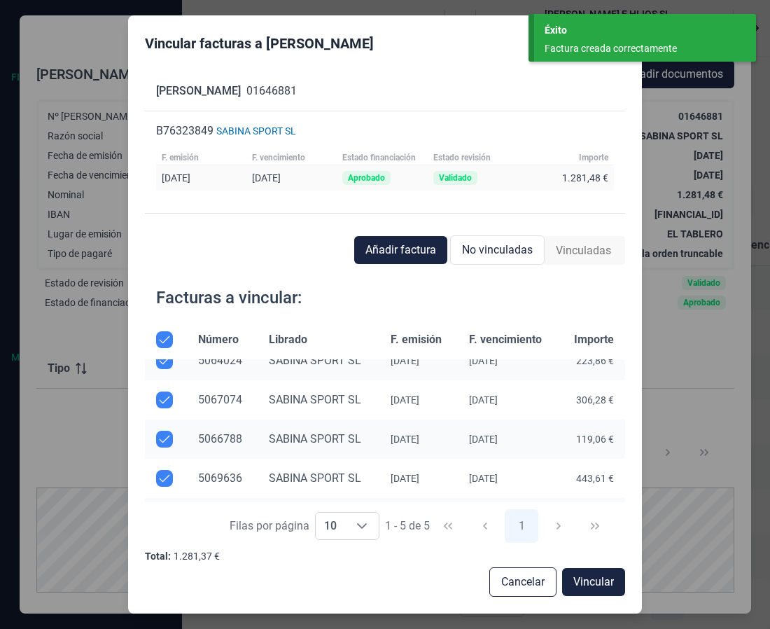
scroll to position [0, 0]
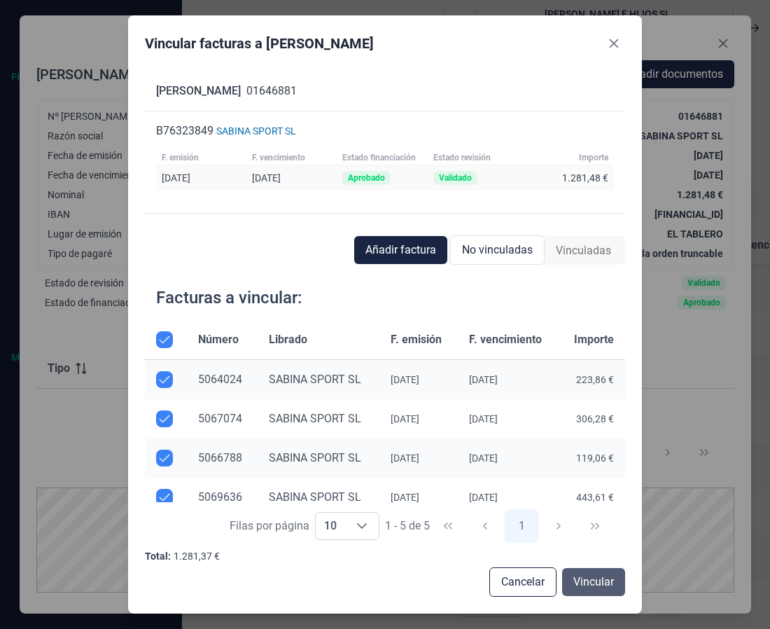
click at [591, 580] on span "Vincular" at bounding box center [593, 581] width 41 height 17
